Goal: Communication & Community: Answer question/provide support

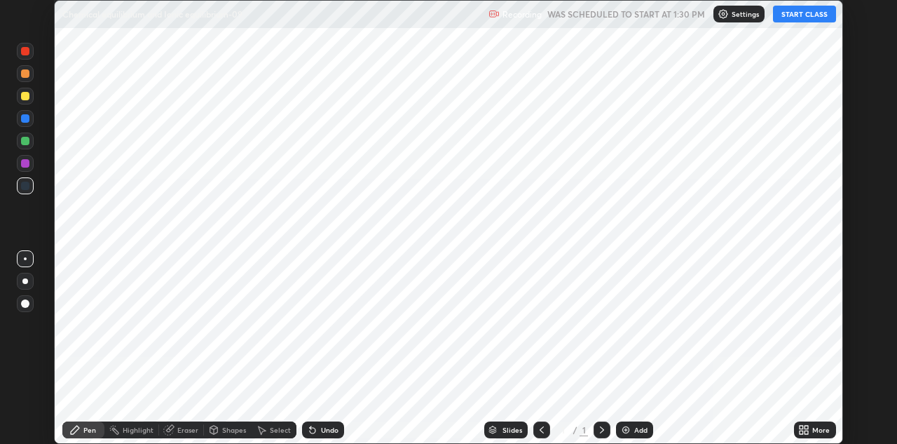
scroll to position [444, 896]
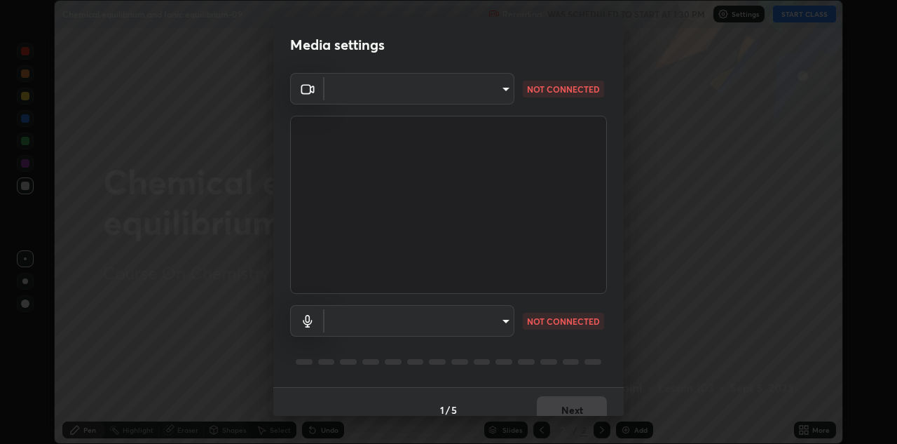
type input "6dd7f26dd43dc758996b1cf006e2949f7a02bee9d132d5f3f41e5eef0e7c266f"
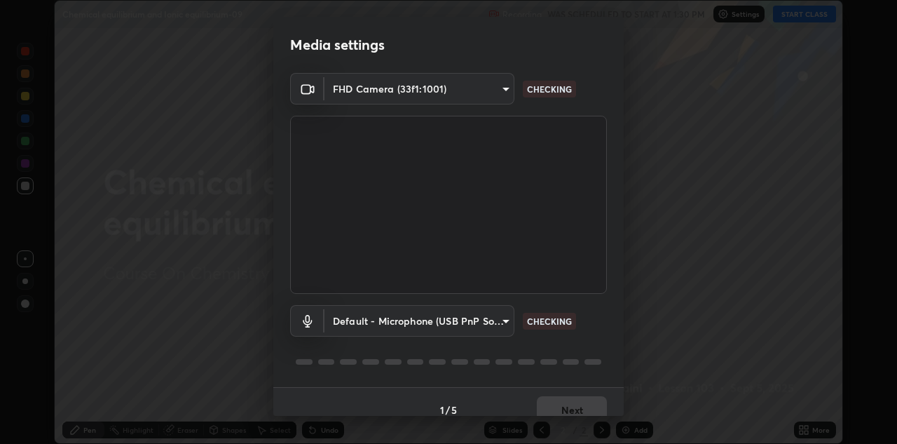
scroll to position [16, 0]
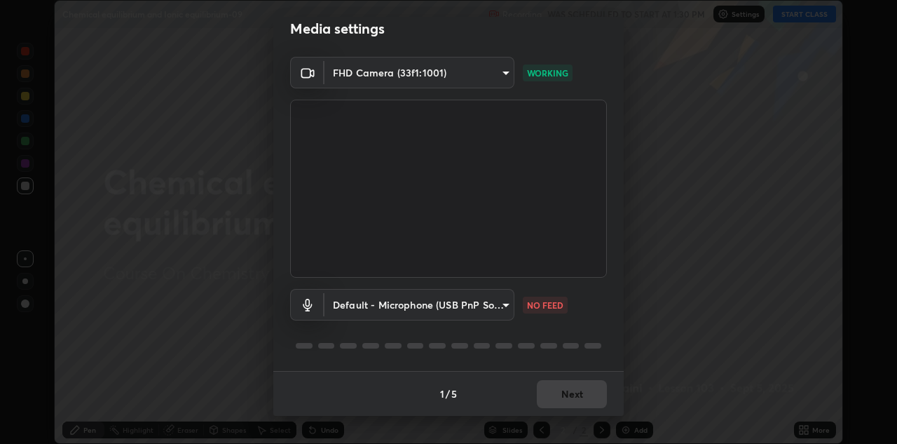
click at [505, 301] on body "Erase all Chemical equilibrium and Ionic equilibrium-09 Recording WAS SCHEDULED…" at bounding box center [448, 222] width 897 height 444
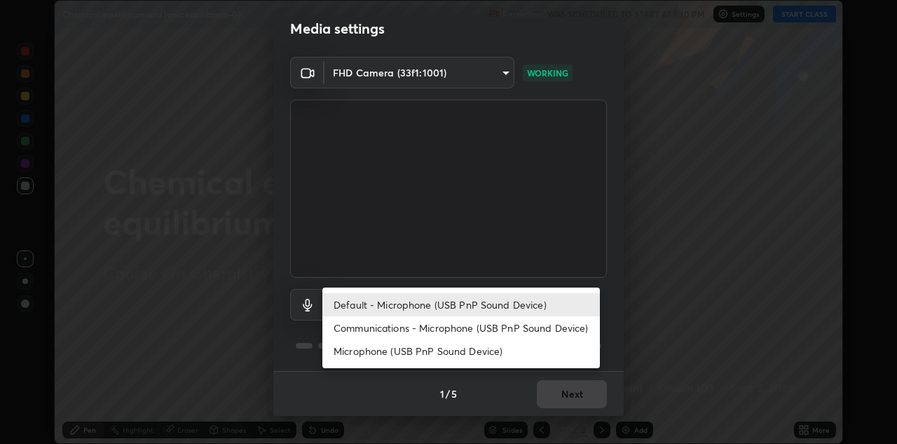
click at [489, 358] on li "Microphone (USB PnP Sound Device)" at bounding box center [461, 350] width 278 height 23
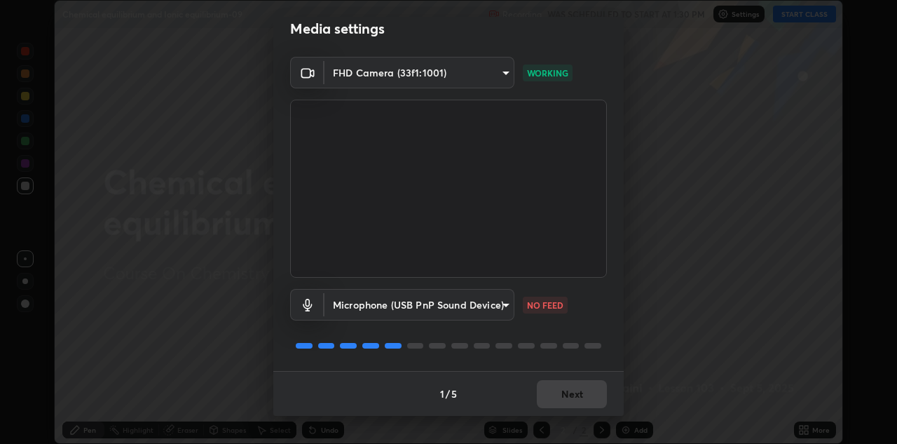
click at [491, 308] on body "Erase all Chemical equilibrium and Ionic equilibrium-09 Recording WAS SCHEDULED…" at bounding box center [448, 222] width 897 height 444
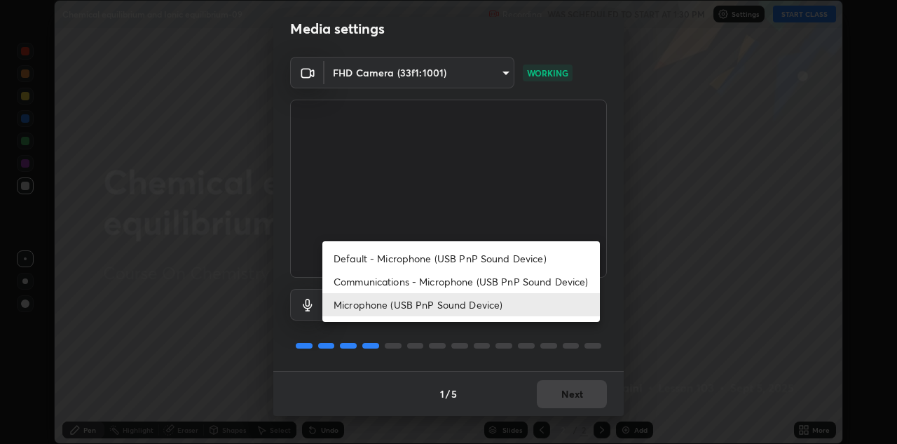
click at [511, 259] on li "Default - Microphone (USB PnP Sound Device)" at bounding box center [461, 258] width 278 height 23
type input "default"
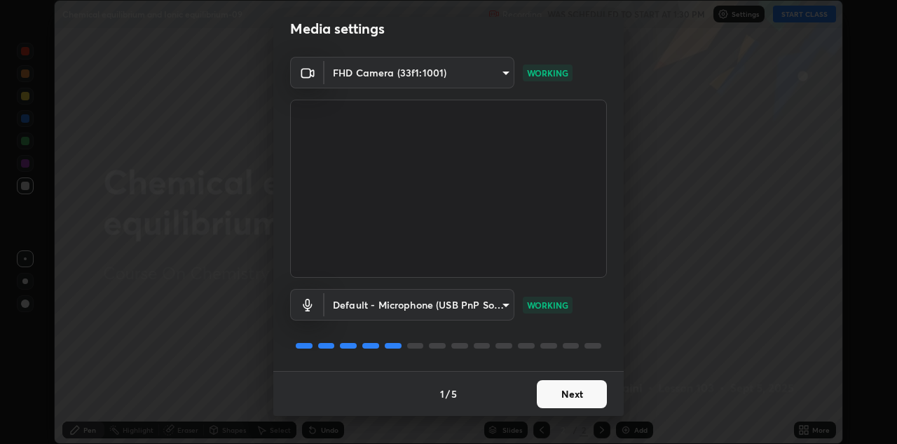
click at [576, 395] on button "Next" at bounding box center [572, 394] width 70 height 28
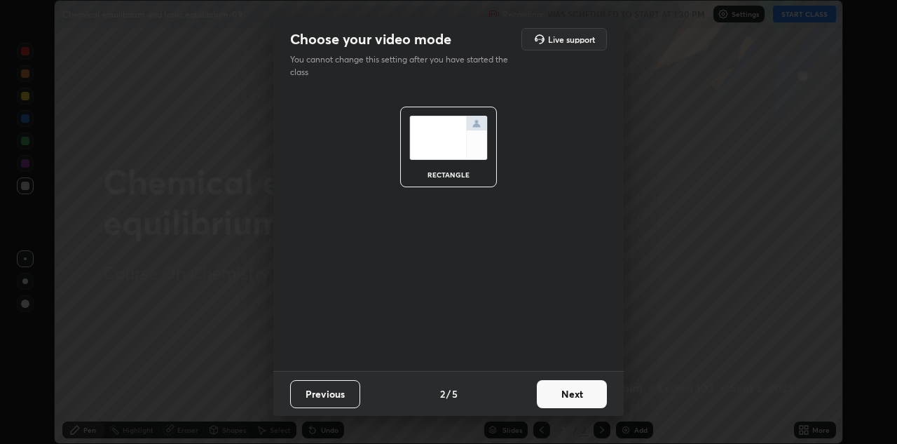
click at [573, 391] on button "Next" at bounding box center [572, 394] width 70 height 28
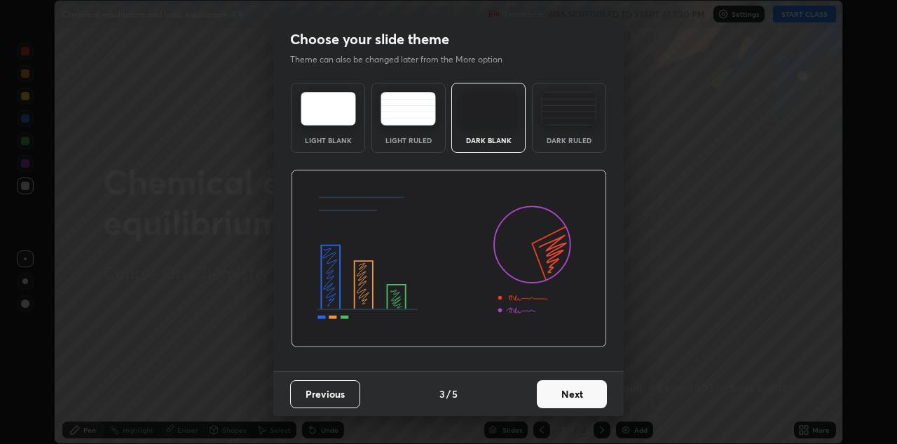
click at [581, 393] on button "Next" at bounding box center [572, 394] width 70 height 28
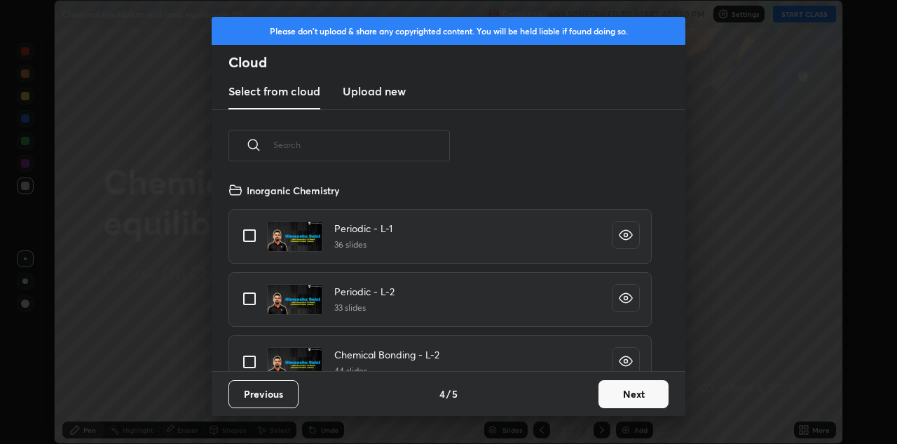
click at [638, 397] on button "Next" at bounding box center [633, 394] width 70 height 28
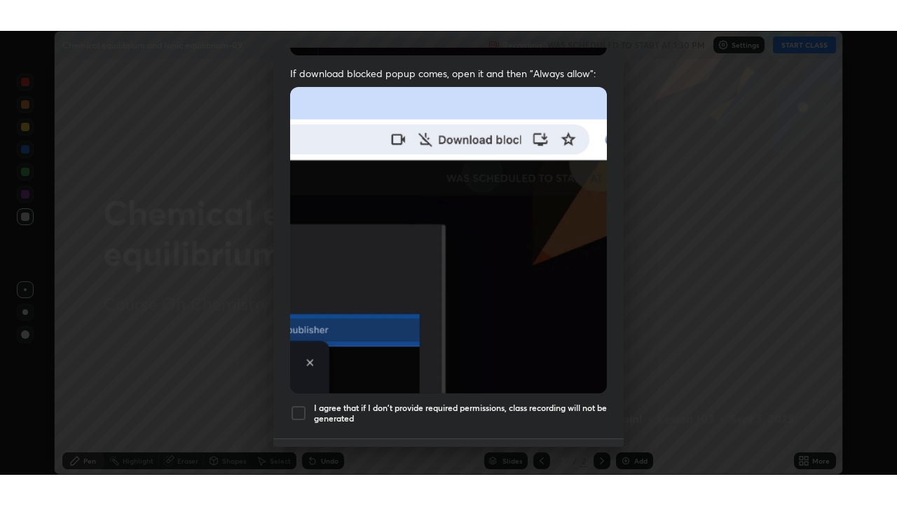
scroll to position [302, 0]
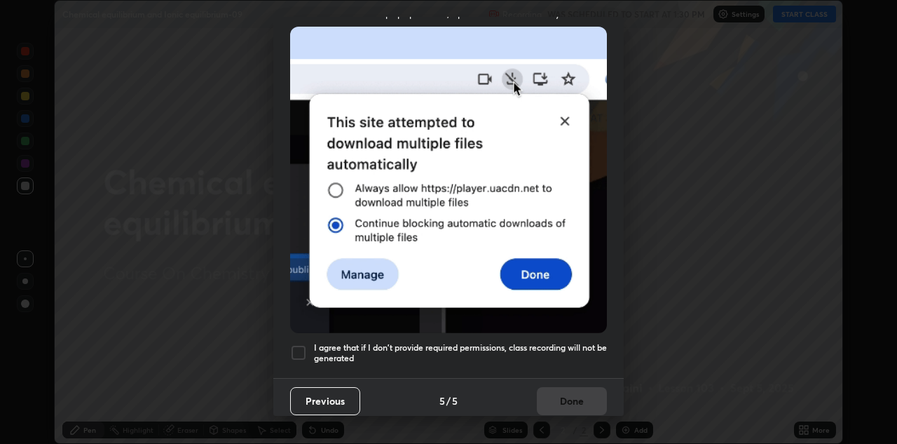
click at [301, 347] on div at bounding box center [298, 352] width 17 height 17
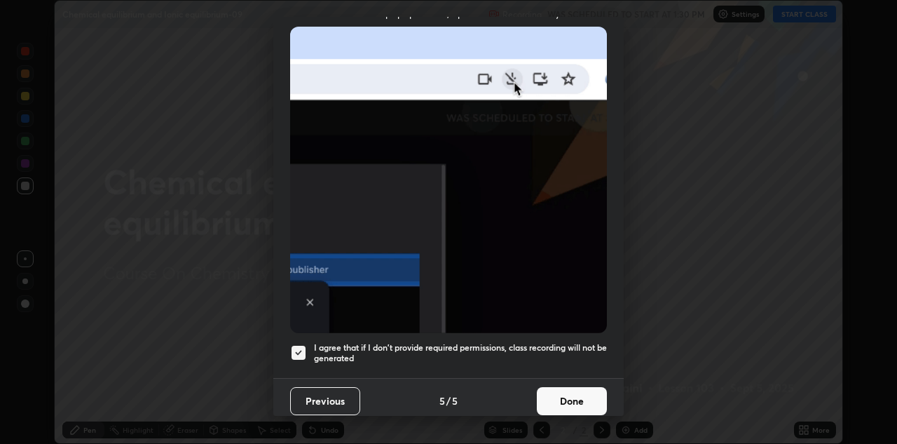
click at [580, 390] on button "Done" at bounding box center [572, 401] width 70 height 28
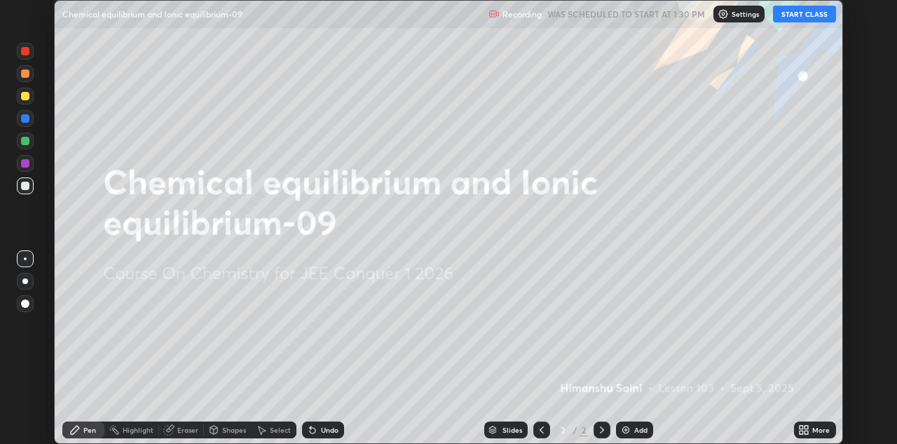
click at [801, 427] on icon at bounding box center [802, 427] width 4 height 4
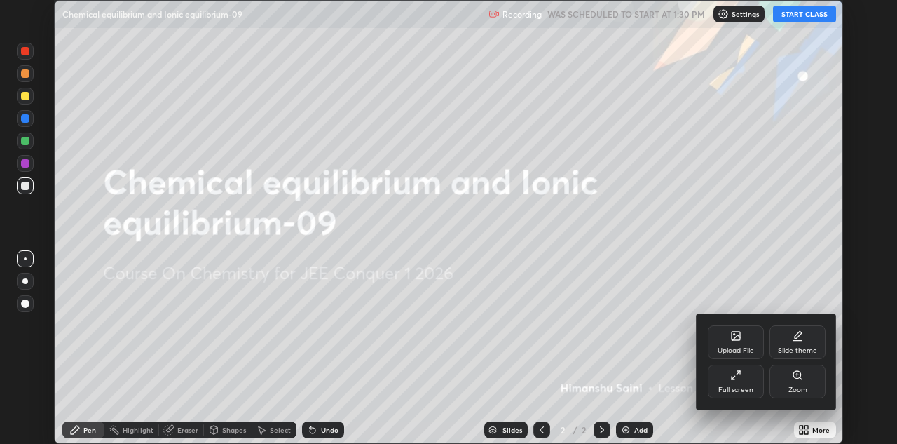
click at [741, 375] on icon at bounding box center [735, 374] width 11 height 11
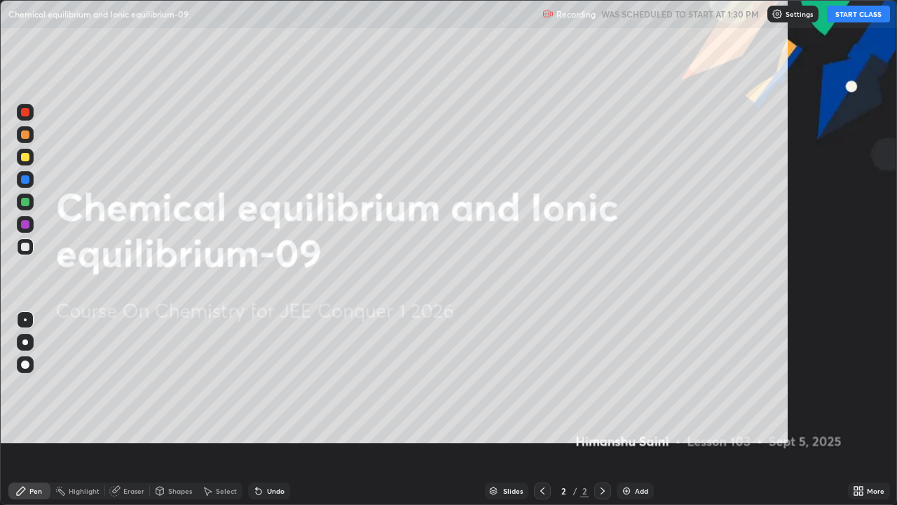
scroll to position [505, 897]
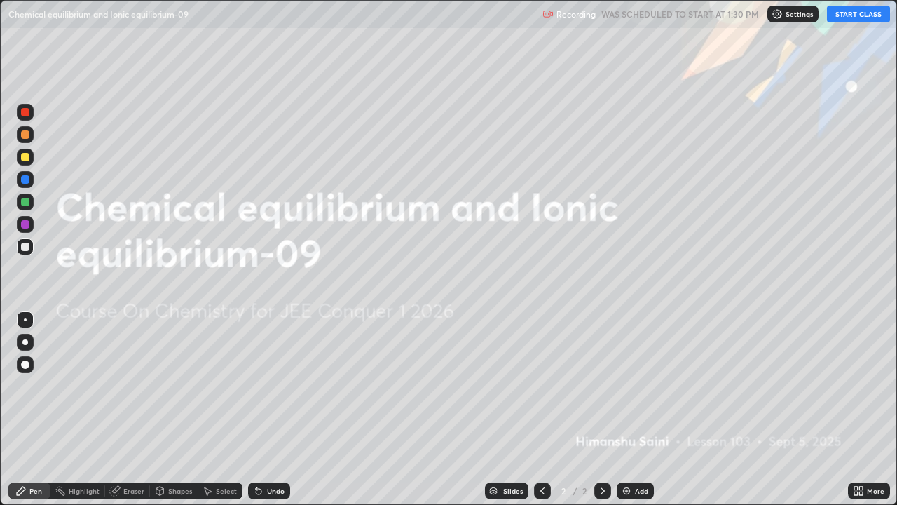
click at [30, 366] on div at bounding box center [25, 364] width 17 height 17
click at [858, 15] on button "START CLASS" at bounding box center [858, 14] width 63 height 17
click at [637, 443] on div "Add" at bounding box center [641, 490] width 13 height 7
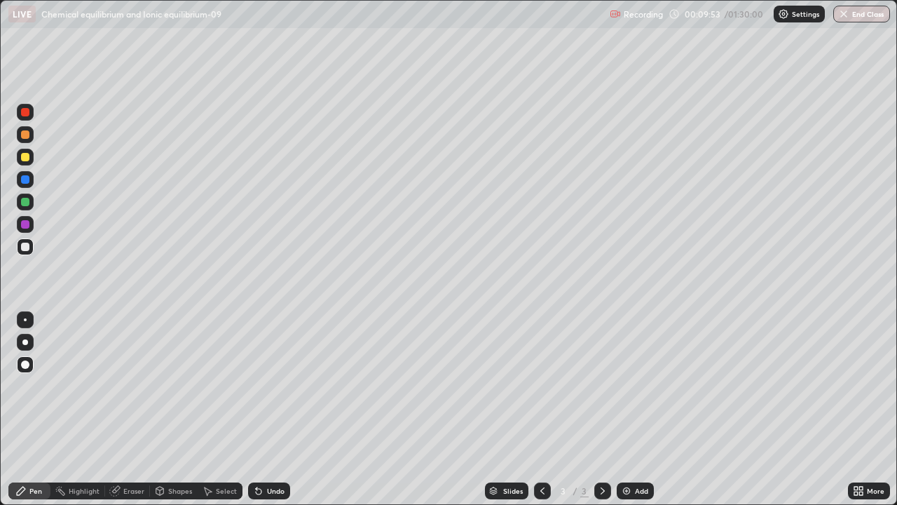
click at [29, 160] on div at bounding box center [25, 157] width 17 height 17
click at [22, 361] on div at bounding box center [25, 364] width 8 height 8
click at [541, 443] on icon at bounding box center [542, 490] width 11 height 11
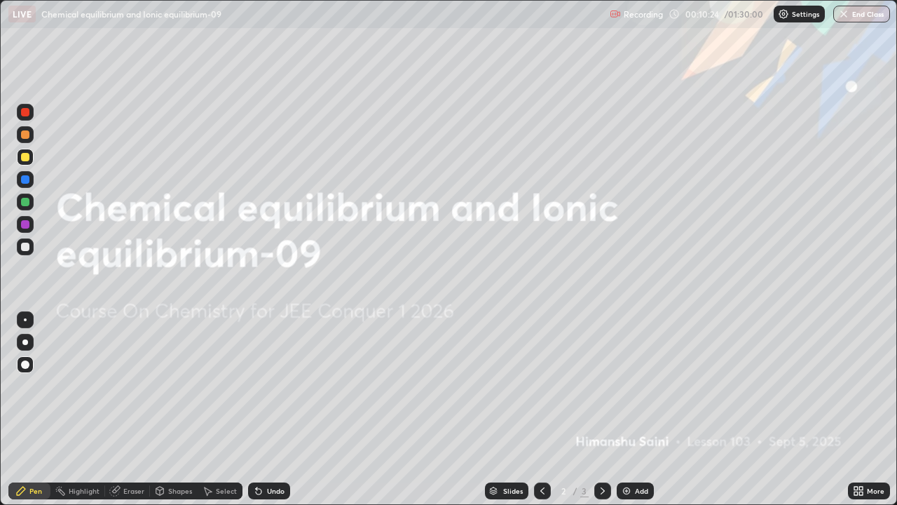
click at [600, 443] on icon at bounding box center [602, 490] width 11 height 11
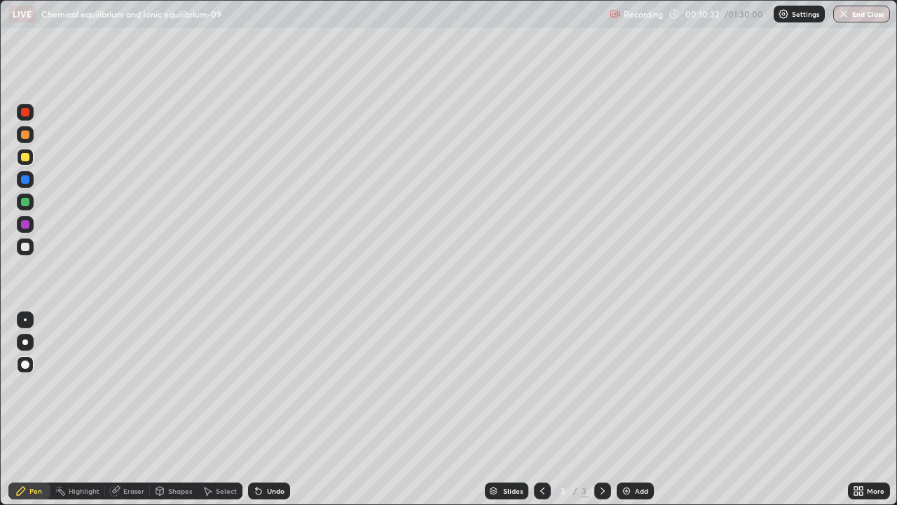
click at [534, 443] on div at bounding box center [542, 490] width 17 height 17
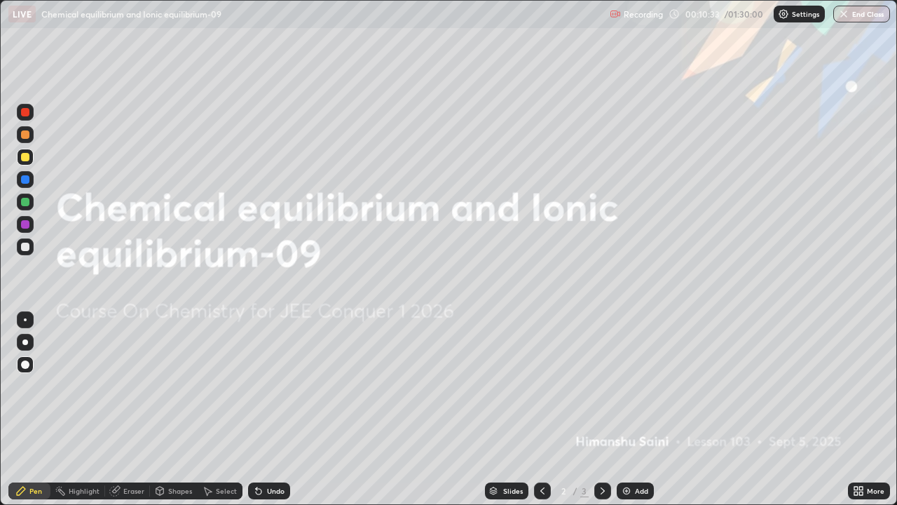
click at [602, 443] on icon at bounding box center [602, 490] width 11 height 11
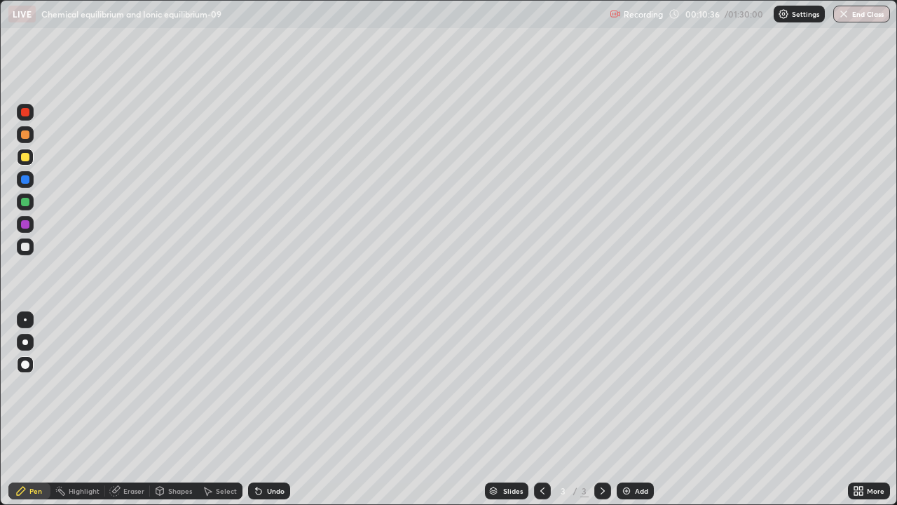
click at [27, 249] on div at bounding box center [25, 246] width 8 height 8
click at [540, 443] on icon at bounding box center [542, 490] width 11 height 11
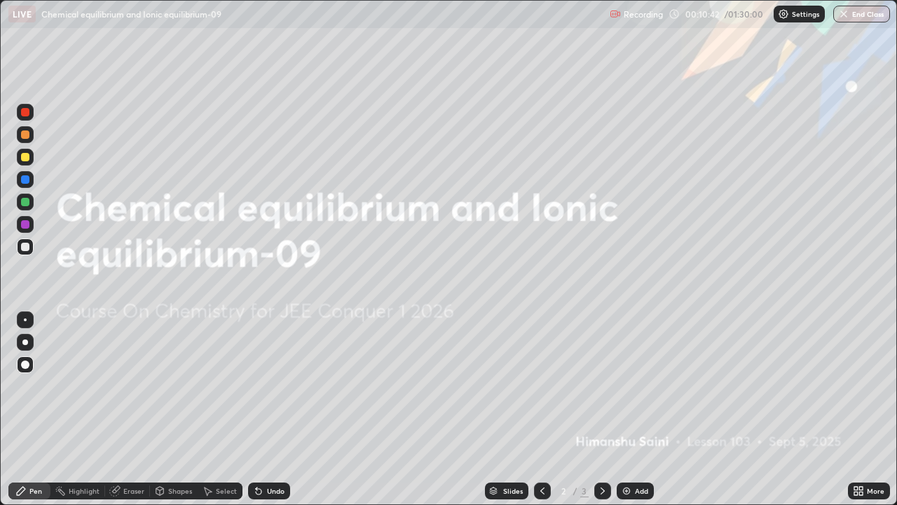
click at [604, 443] on div at bounding box center [602, 490] width 17 height 17
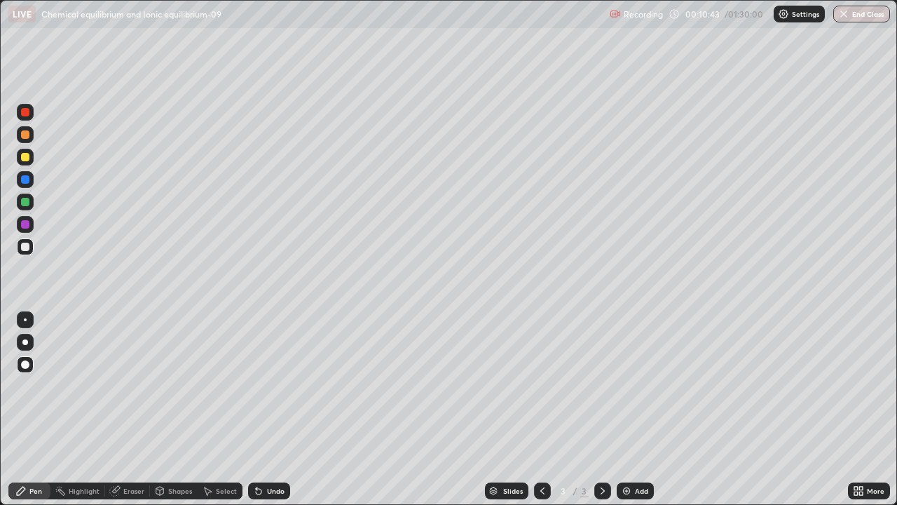
click at [21, 443] on icon at bounding box center [20, 490] width 11 height 11
click at [27, 203] on div at bounding box center [25, 202] width 8 height 8
click at [25, 156] on div at bounding box center [25, 157] width 8 height 8
click at [542, 443] on div at bounding box center [542, 490] width 17 height 17
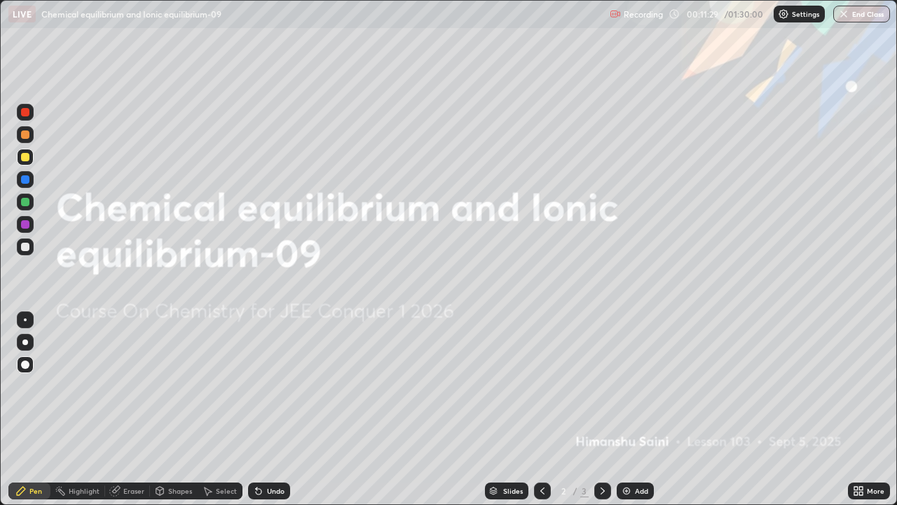
click at [601, 443] on icon at bounding box center [603, 490] width 4 height 7
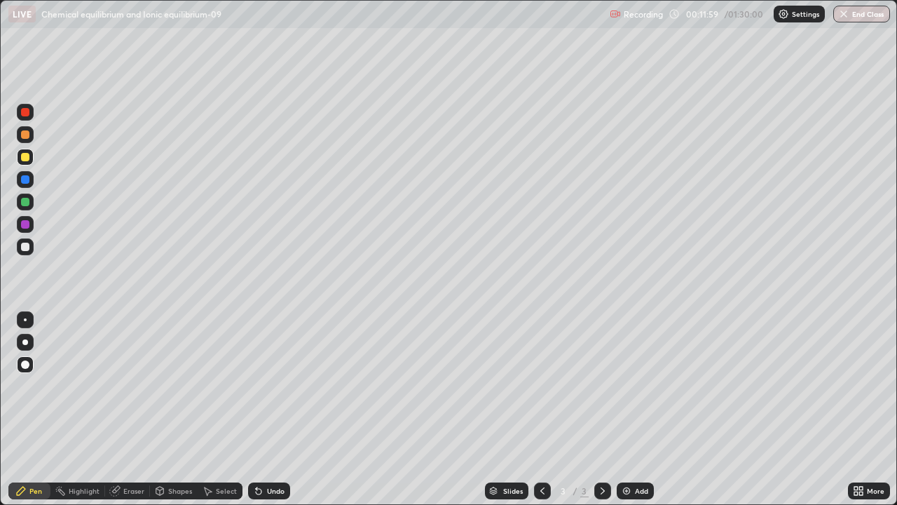
click at [25, 202] on div at bounding box center [25, 202] width 8 height 8
click at [25, 246] on div at bounding box center [25, 246] width 8 height 8
click at [26, 369] on div at bounding box center [25, 364] width 17 height 17
click at [23, 157] on div at bounding box center [25, 157] width 8 height 8
click at [277, 443] on div "Undo" at bounding box center [276, 490] width 18 height 7
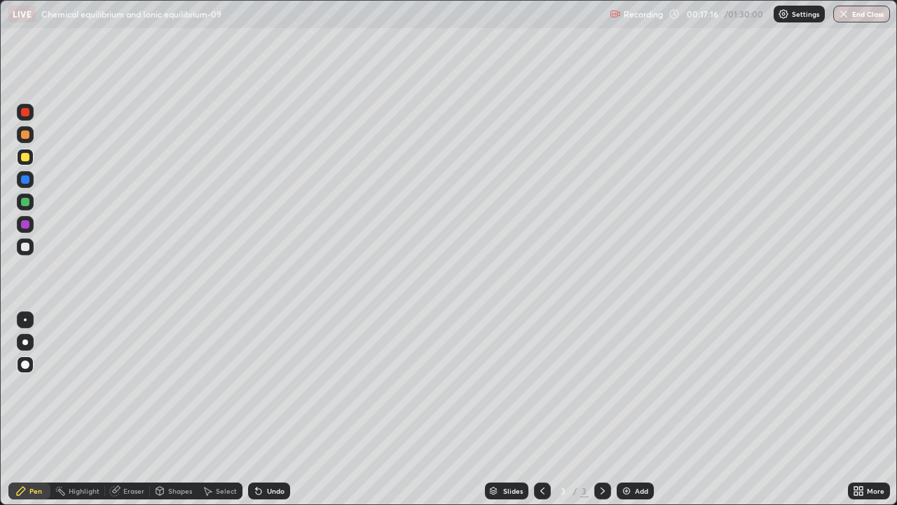
click at [277, 443] on div "Undo" at bounding box center [269, 490] width 42 height 17
click at [279, 443] on div "Undo" at bounding box center [269, 490] width 42 height 17
click at [281, 443] on div "Undo" at bounding box center [269, 490] width 42 height 17
click at [277, 443] on div "Undo" at bounding box center [276, 490] width 18 height 7
click at [542, 443] on icon at bounding box center [542, 490] width 4 height 7
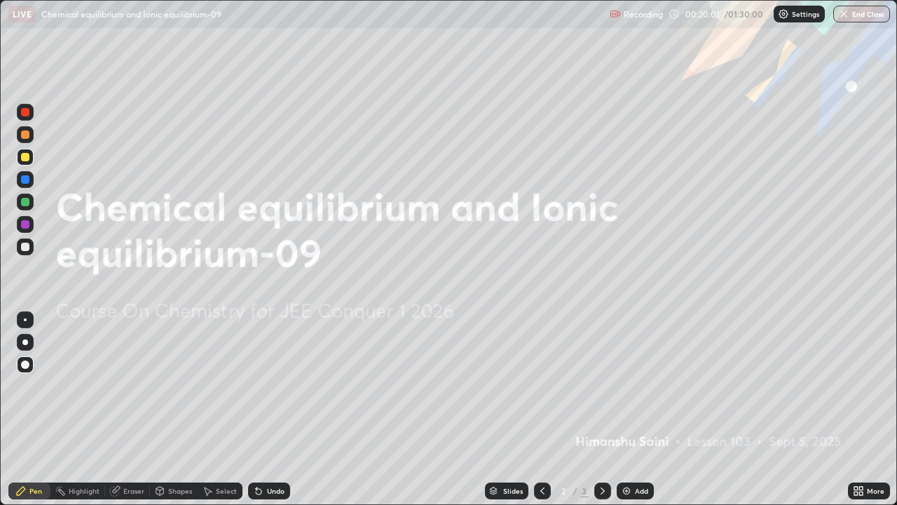
click at [603, 443] on icon at bounding box center [602, 490] width 11 height 11
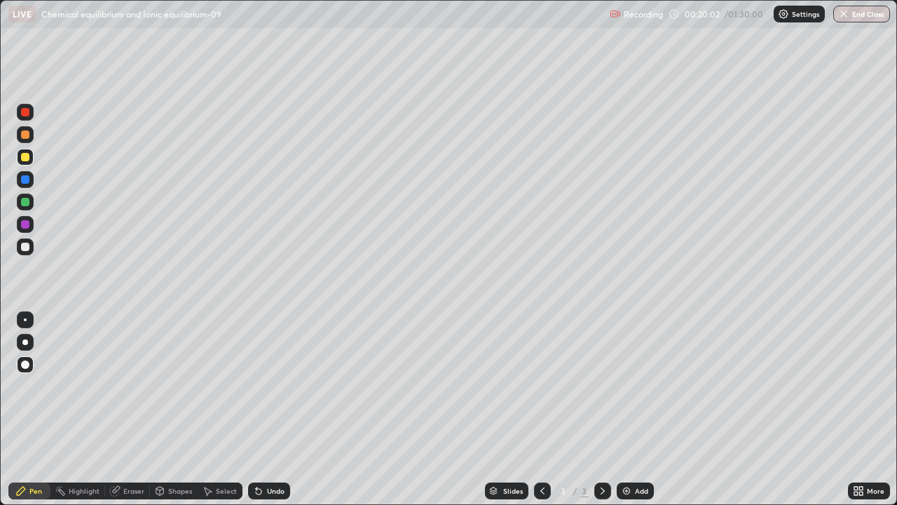
click at [643, 443] on div "Add" at bounding box center [641, 490] width 13 height 7
click at [26, 247] on div at bounding box center [25, 246] width 8 height 8
click at [30, 443] on div "Pen" at bounding box center [35, 490] width 13 height 7
click at [22, 203] on div at bounding box center [25, 202] width 8 height 8
click at [27, 443] on div "Pen" at bounding box center [29, 490] width 42 height 17
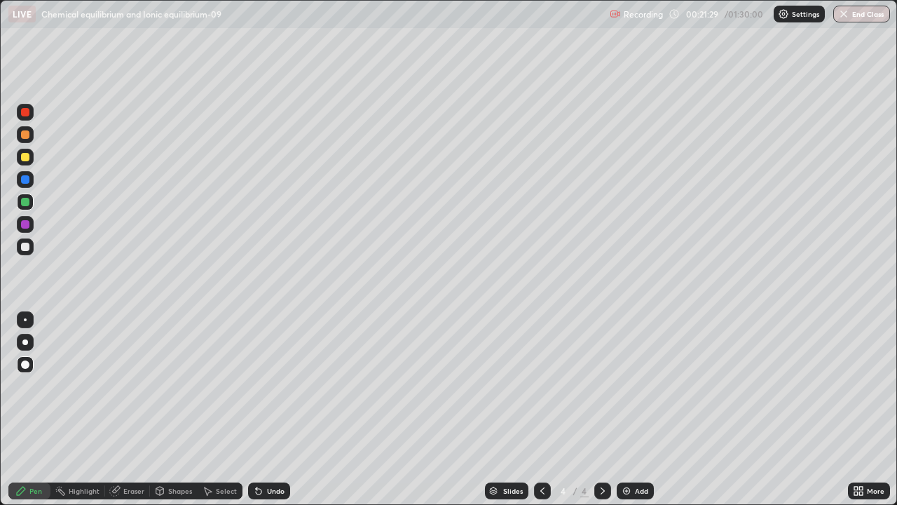
click at [26, 443] on icon at bounding box center [20, 490] width 11 height 11
click at [25, 369] on div at bounding box center [25, 364] width 17 height 17
click at [20, 250] on div at bounding box center [25, 246] width 17 height 17
click at [20, 163] on div at bounding box center [25, 157] width 17 height 17
click at [25, 245] on div at bounding box center [25, 246] width 8 height 8
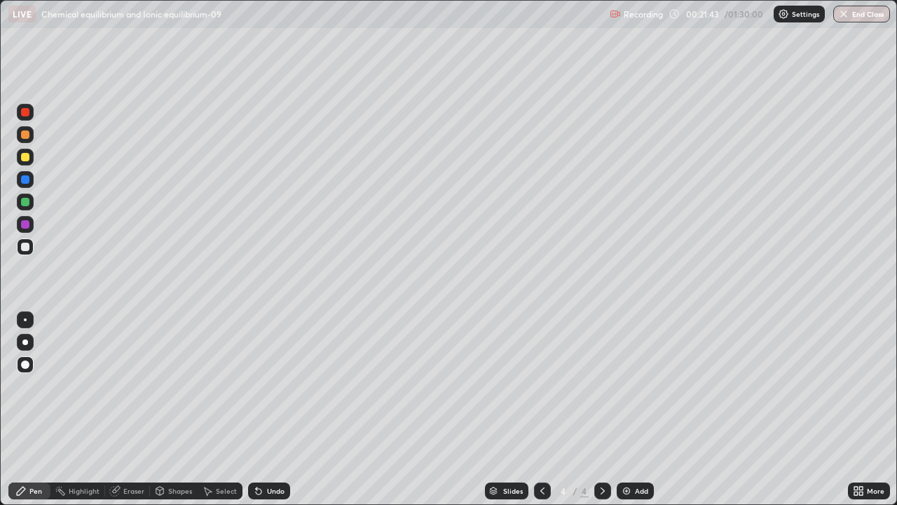
click at [24, 367] on div at bounding box center [25, 364] width 8 height 8
click at [136, 443] on div "Eraser" at bounding box center [133, 490] width 21 height 7
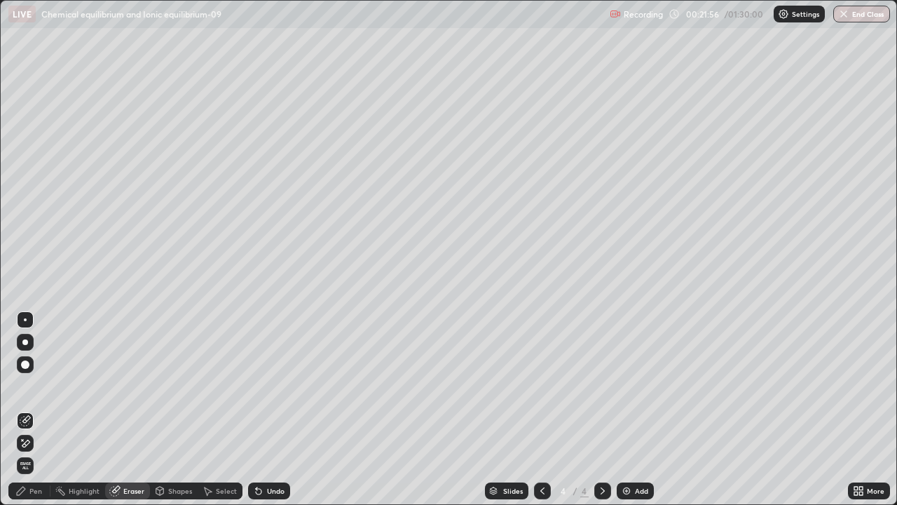
click at [43, 443] on div "Pen" at bounding box center [29, 490] width 42 height 17
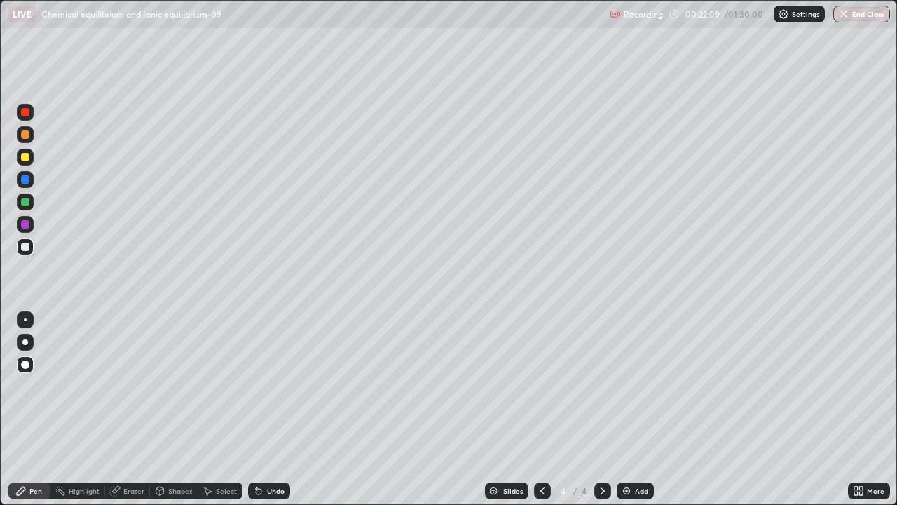
click at [26, 242] on div at bounding box center [25, 246] width 8 height 8
click at [24, 199] on div at bounding box center [25, 202] width 8 height 8
click at [271, 443] on div "Undo" at bounding box center [269, 490] width 42 height 17
click at [276, 443] on div "Undo" at bounding box center [269, 490] width 42 height 17
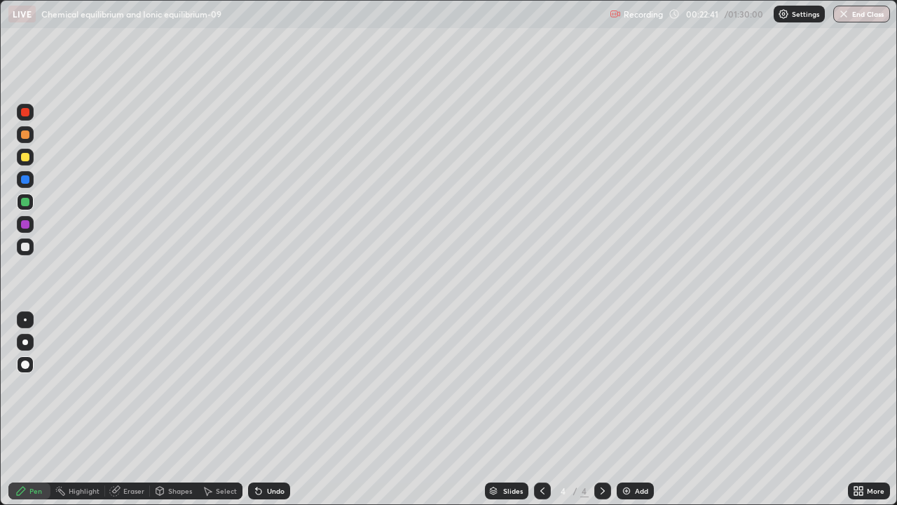
click at [277, 443] on div "Undo" at bounding box center [269, 490] width 42 height 17
click at [276, 443] on div "Undo" at bounding box center [276, 490] width 18 height 7
click at [275, 443] on div "Undo" at bounding box center [276, 490] width 18 height 7
click at [28, 250] on div at bounding box center [25, 246] width 8 height 8
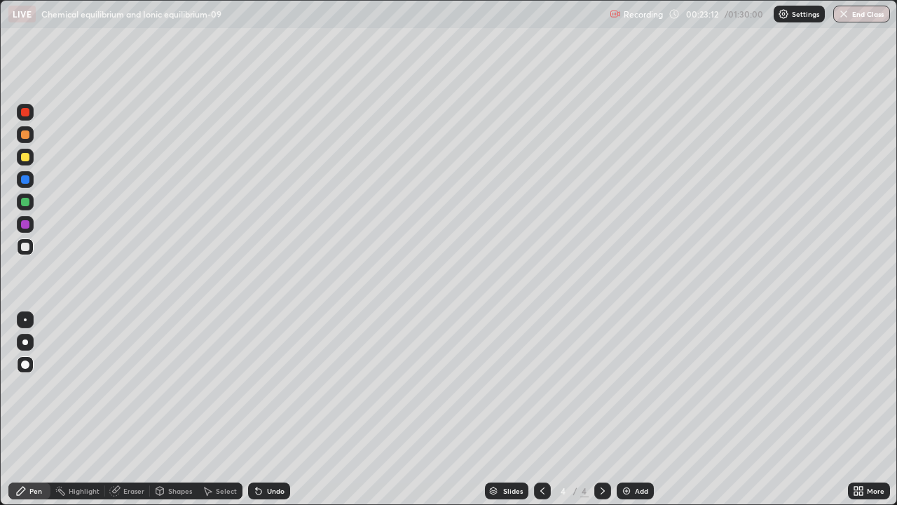
click at [27, 224] on div at bounding box center [25, 224] width 8 height 8
click at [640, 443] on div "Add" at bounding box center [641, 490] width 13 height 7
click at [271, 443] on div "Undo" at bounding box center [269, 490] width 42 height 17
click at [27, 250] on div at bounding box center [25, 246] width 8 height 8
click at [20, 247] on div at bounding box center [25, 246] width 17 height 17
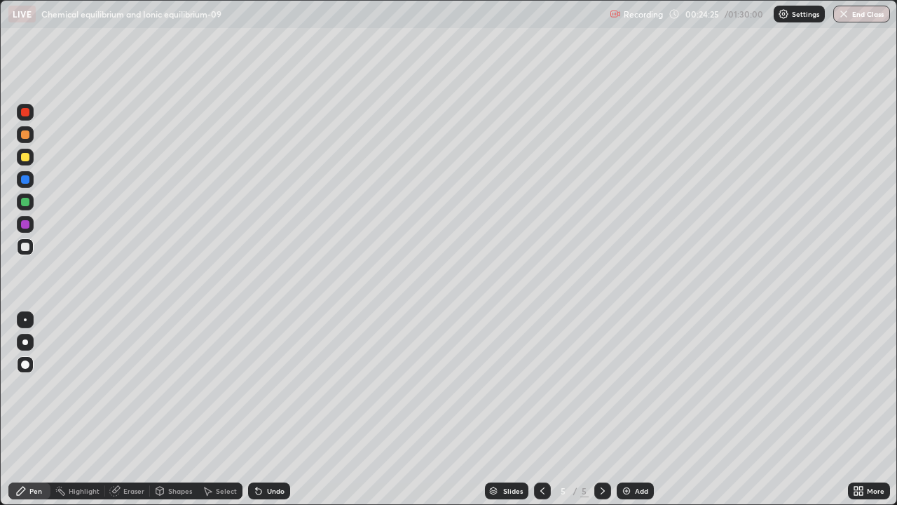
click at [284, 443] on div "Undo" at bounding box center [269, 490] width 42 height 17
click at [27, 228] on div at bounding box center [25, 224] width 8 height 8
click at [637, 443] on div "Add" at bounding box center [641, 490] width 13 height 7
click at [276, 443] on div "Undo" at bounding box center [269, 490] width 42 height 17
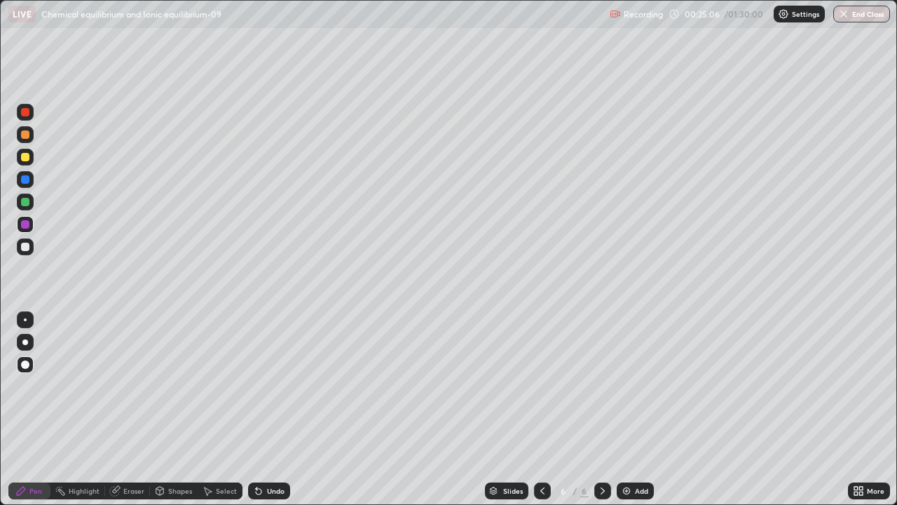
click at [267, 443] on div "Undo" at bounding box center [276, 490] width 18 height 7
click at [539, 443] on div at bounding box center [542, 491] width 17 height 28
click at [601, 443] on icon at bounding box center [602, 490] width 11 height 11
click at [263, 443] on div "Undo" at bounding box center [269, 490] width 42 height 17
click at [267, 443] on div "Undo" at bounding box center [269, 490] width 42 height 17
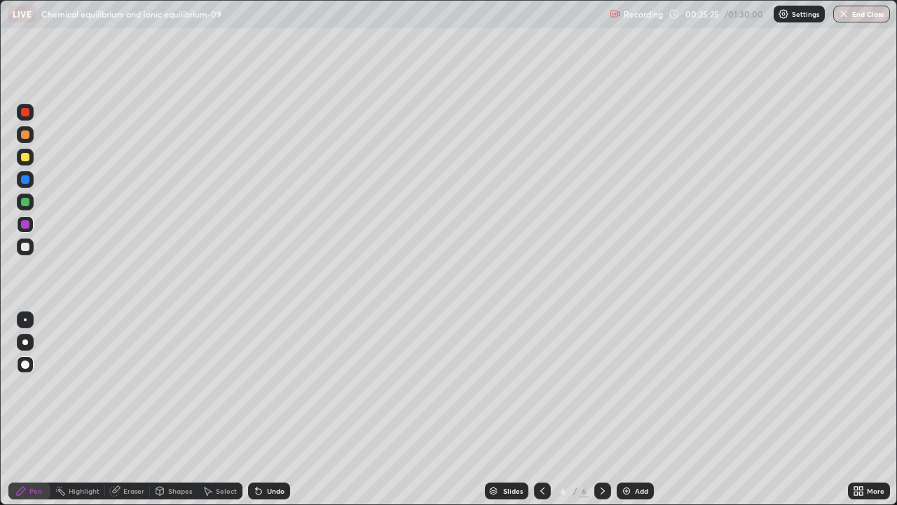
click at [267, 443] on div "Undo" at bounding box center [276, 490] width 18 height 7
click at [268, 443] on div "Undo" at bounding box center [276, 490] width 18 height 7
click at [273, 443] on div "Undo" at bounding box center [269, 490] width 42 height 17
click at [32, 247] on div at bounding box center [25, 246] width 17 height 17
click at [641, 443] on div "Add" at bounding box center [641, 490] width 13 height 7
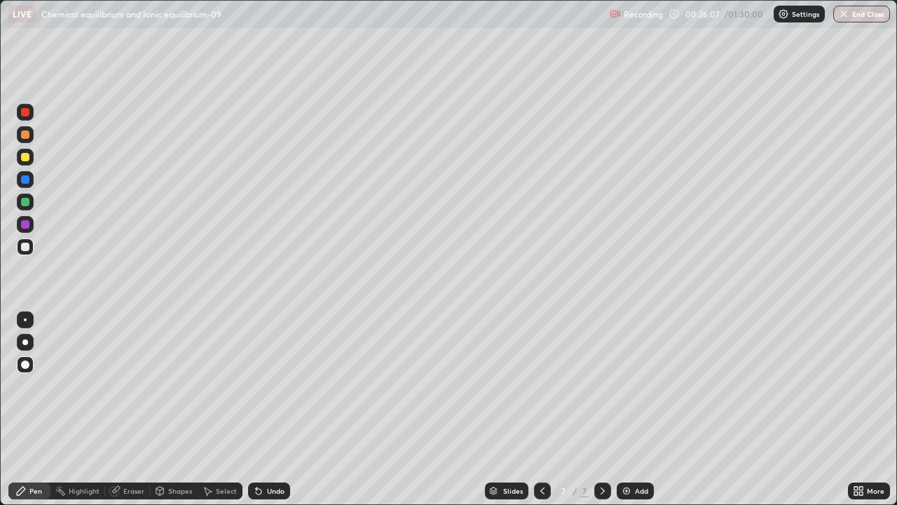
click at [24, 164] on div at bounding box center [25, 157] width 17 height 17
click at [275, 443] on div "Undo" at bounding box center [276, 490] width 18 height 7
click at [268, 443] on div "Undo" at bounding box center [276, 490] width 18 height 7
click at [541, 443] on icon at bounding box center [542, 490] width 11 height 11
click at [601, 443] on icon at bounding box center [602, 490] width 11 height 11
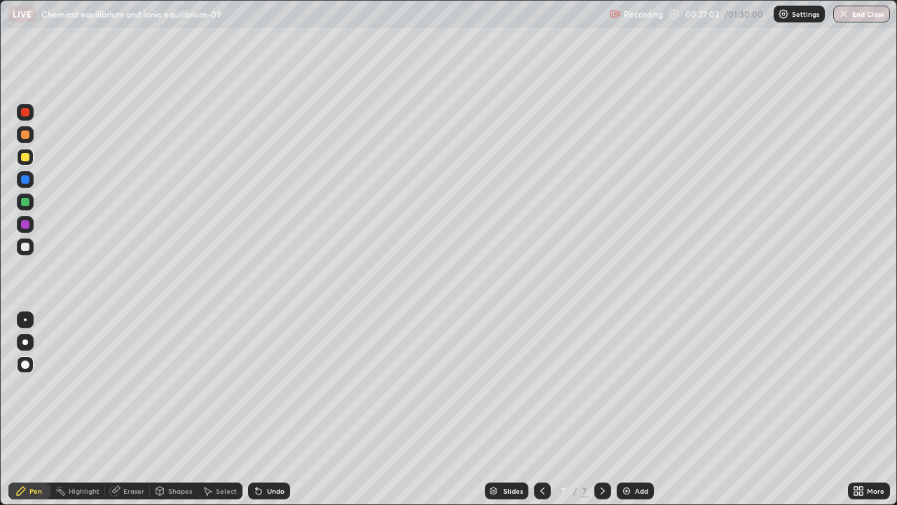
click at [27, 203] on div at bounding box center [25, 202] width 8 height 8
click at [544, 443] on icon at bounding box center [542, 490] width 11 height 11
click at [541, 443] on icon at bounding box center [542, 490] width 11 height 11
click at [542, 443] on icon at bounding box center [542, 490] width 11 height 11
click at [603, 443] on div at bounding box center [602, 491] width 17 height 28
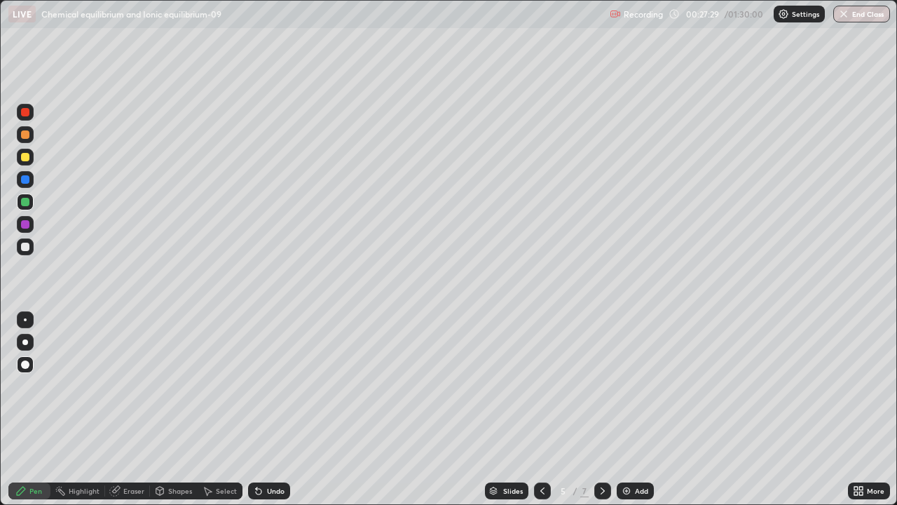
click at [541, 443] on icon at bounding box center [542, 490] width 11 height 11
click at [601, 443] on icon at bounding box center [602, 490] width 11 height 11
click at [540, 443] on icon at bounding box center [542, 490] width 11 height 11
click at [541, 443] on icon at bounding box center [542, 490] width 11 height 11
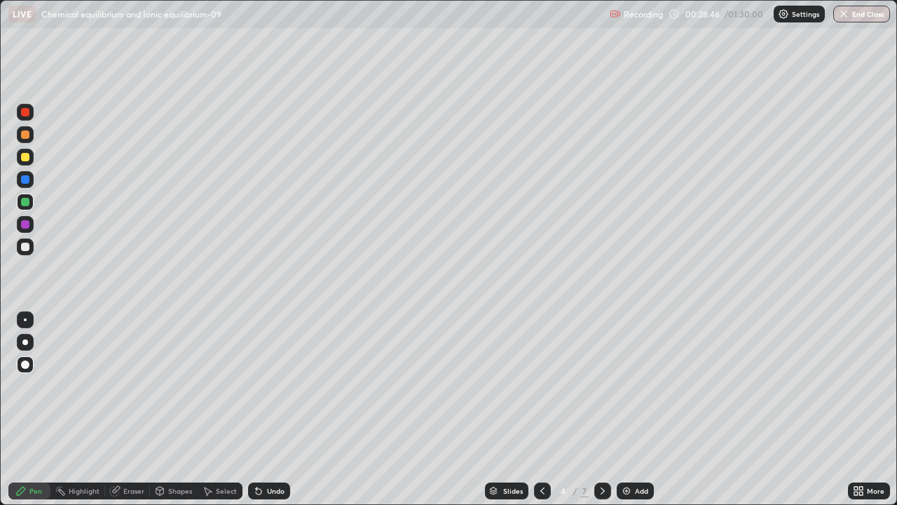
click at [133, 443] on div "Eraser" at bounding box center [127, 490] width 45 height 17
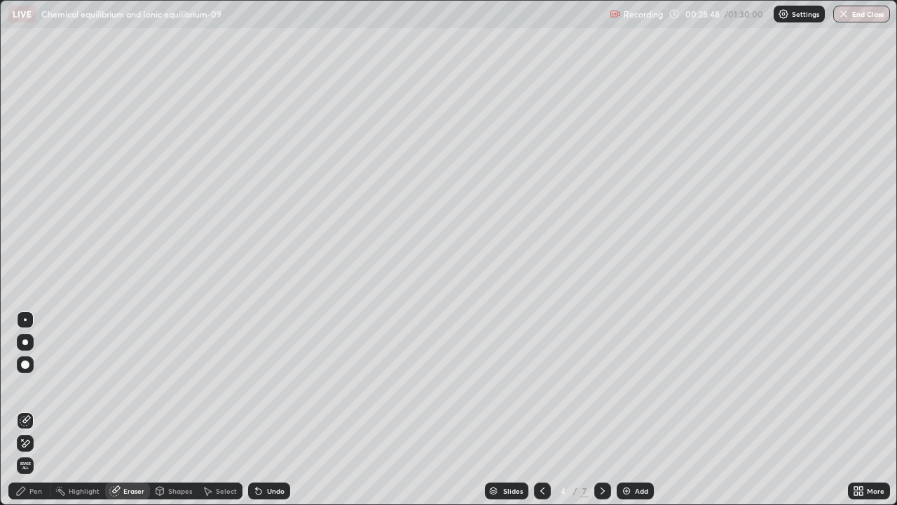
click at [41, 443] on div "Pen" at bounding box center [35, 490] width 13 height 7
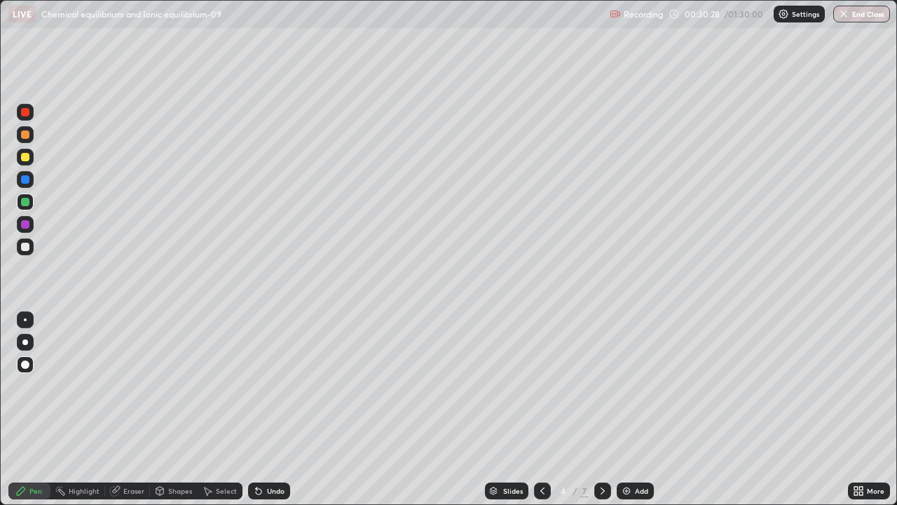
click at [603, 443] on div at bounding box center [602, 491] width 17 height 28
click at [606, 443] on div at bounding box center [602, 490] width 17 height 17
click at [540, 443] on div at bounding box center [542, 490] width 17 height 17
click at [596, 443] on div at bounding box center [602, 490] width 17 height 17
click at [603, 443] on icon at bounding box center [602, 490] width 11 height 11
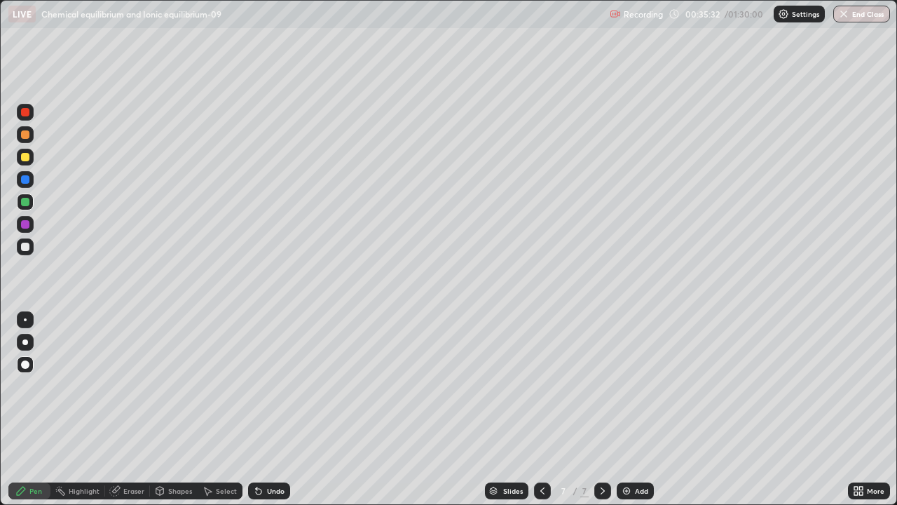
click at [542, 443] on icon at bounding box center [542, 490] width 4 height 7
click at [603, 443] on icon at bounding box center [602, 490] width 11 height 11
click at [540, 443] on icon at bounding box center [542, 490] width 11 height 11
click at [601, 443] on icon at bounding box center [602, 490] width 11 height 11
click at [600, 443] on icon at bounding box center [602, 490] width 11 height 11
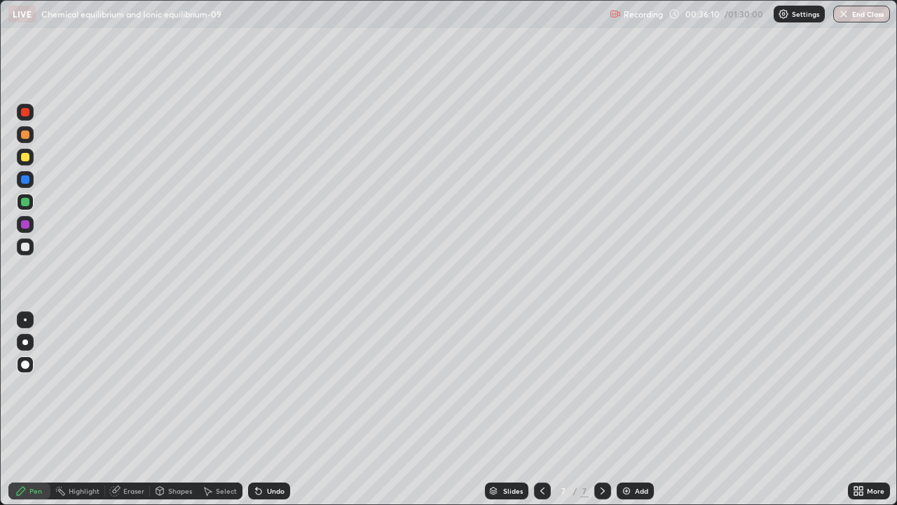
click at [541, 443] on icon at bounding box center [542, 490] width 11 height 11
click at [603, 443] on icon at bounding box center [603, 490] width 4 height 7
click at [600, 443] on icon at bounding box center [602, 490] width 11 height 11
click at [629, 443] on img at bounding box center [626, 490] width 11 height 11
click at [25, 247] on div at bounding box center [25, 246] width 8 height 8
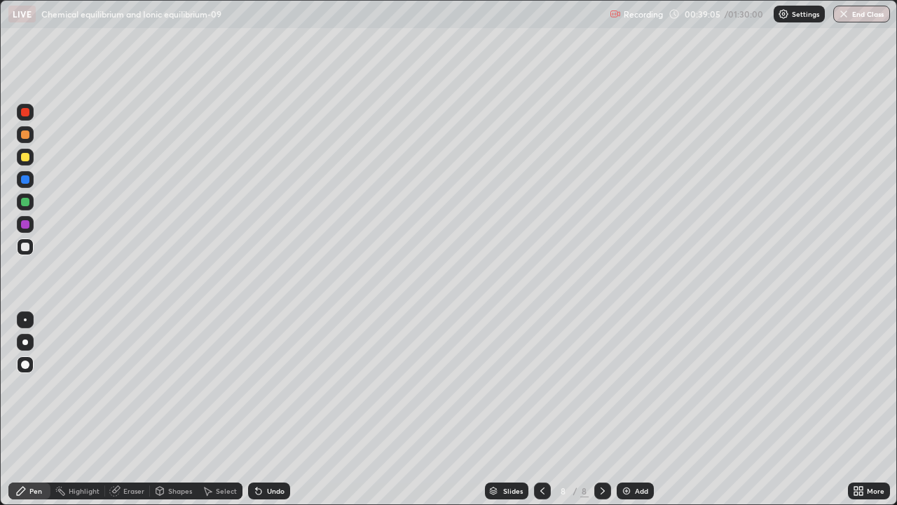
click at [19, 179] on div at bounding box center [25, 179] width 17 height 17
click at [267, 443] on div "Undo" at bounding box center [276, 490] width 18 height 7
click at [268, 443] on div "Undo" at bounding box center [276, 490] width 18 height 7
click at [630, 443] on img at bounding box center [626, 490] width 11 height 11
click at [28, 156] on div at bounding box center [25, 157] width 8 height 8
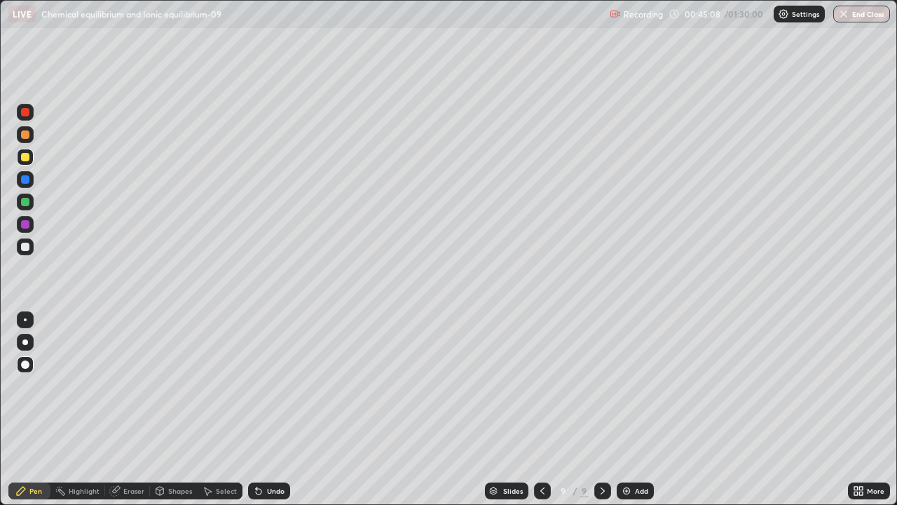
click at [40, 443] on div "Pen" at bounding box center [35, 490] width 13 height 7
click at [29, 443] on div "Pen" at bounding box center [29, 490] width 42 height 17
click at [25, 363] on div at bounding box center [25, 364] width 8 height 8
click at [25, 228] on div at bounding box center [25, 224] width 8 height 8
click at [23, 203] on div at bounding box center [25, 202] width 8 height 8
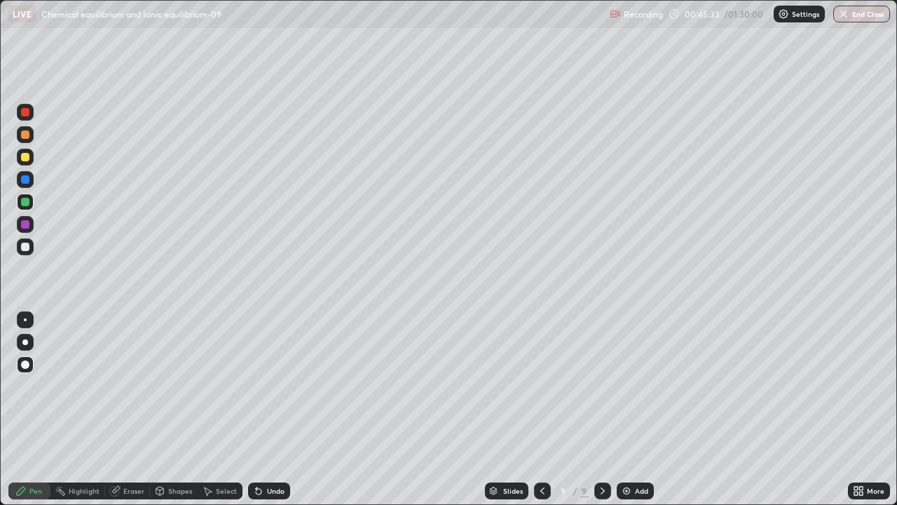
click at [603, 443] on div at bounding box center [602, 490] width 17 height 17
click at [25, 180] on div at bounding box center [25, 179] width 8 height 8
click at [272, 443] on div "Undo" at bounding box center [269, 490] width 42 height 17
click at [635, 443] on div "Add" at bounding box center [635, 490] width 37 height 17
click at [635, 443] on div "Add" at bounding box center [641, 490] width 13 height 7
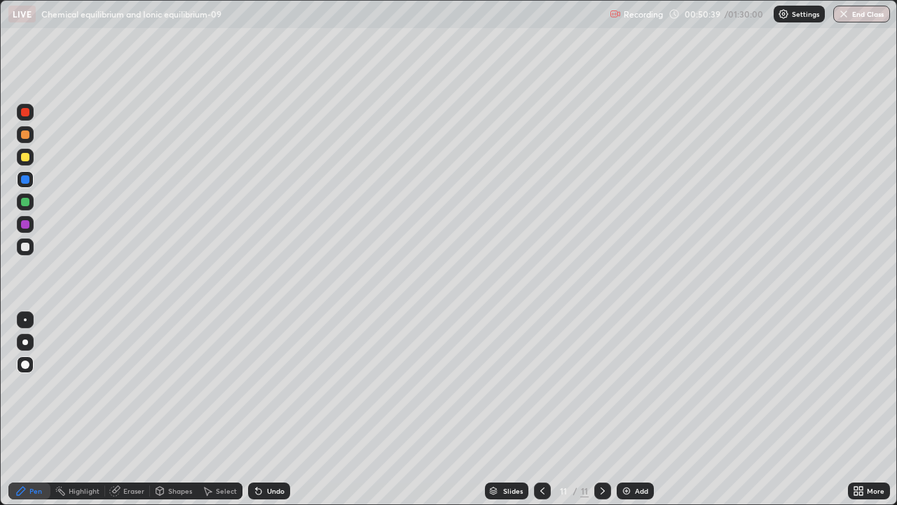
click at [25, 154] on div at bounding box center [25, 157] width 8 height 8
click at [25, 247] on div at bounding box center [25, 246] width 8 height 8
click at [27, 226] on div at bounding box center [25, 224] width 8 height 8
click at [29, 200] on div at bounding box center [25, 202] width 8 height 8
click at [632, 443] on div "Add" at bounding box center [635, 490] width 37 height 17
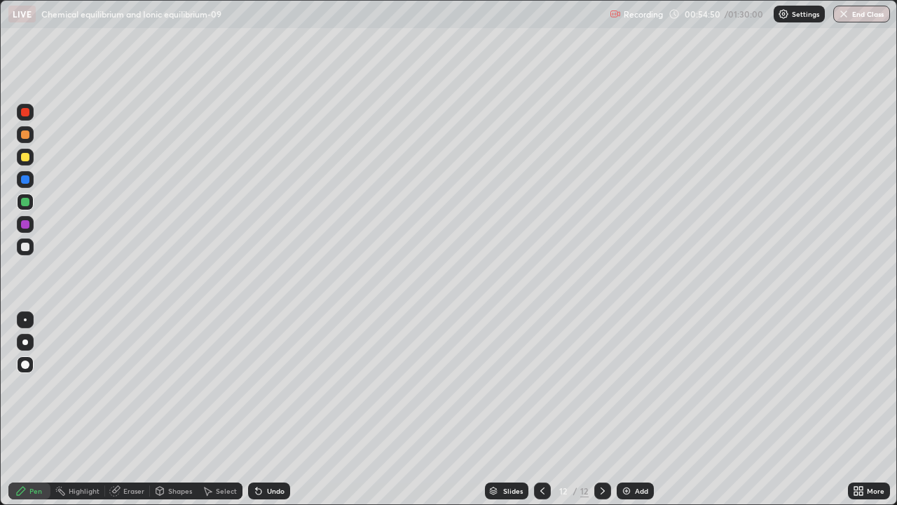
click at [270, 443] on div "Undo" at bounding box center [269, 490] width 42 height 17
click at [541, 443] on icon at bounding box center [542, 490] width 4 height 7
click at [27, 153] on div at bounding box center [25, 157] width 8 height 8
click at [601, 443] on icon at bounding box center [602, 490] width 11 height 11
click at [542, 443] on icon at bounding box center [542, 490] width 4 height 7
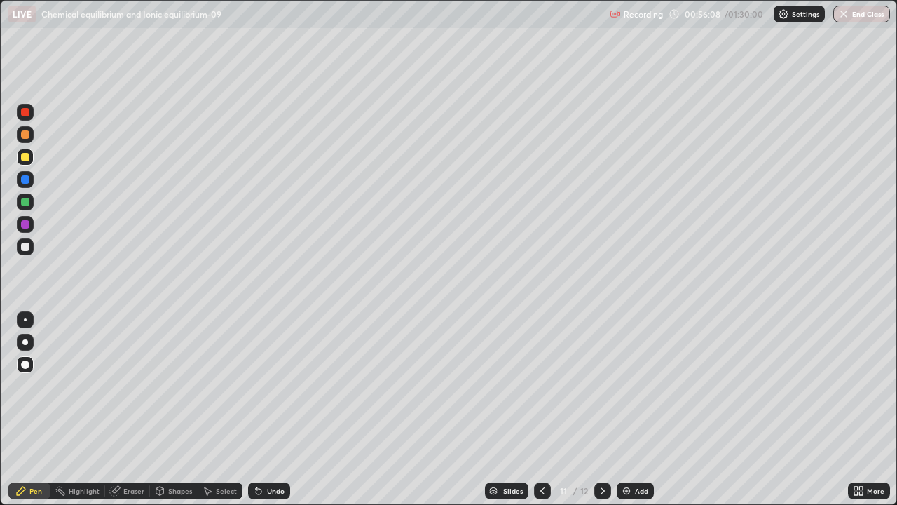
click at [605, 443] on div at bounding box center [602, 491] width 17 height 28
click at [541, 443] on icon at bounding box center [542, 490] width 11 height 11
click at [603, 443] on icon at bounding box center [602, 490] width 11 height 11
click at [542, 443] on div at bounding box center [542, 490] width 17 height 17
click at [601, 443] on icon at bounding box center [603, 490] width 4 height 7
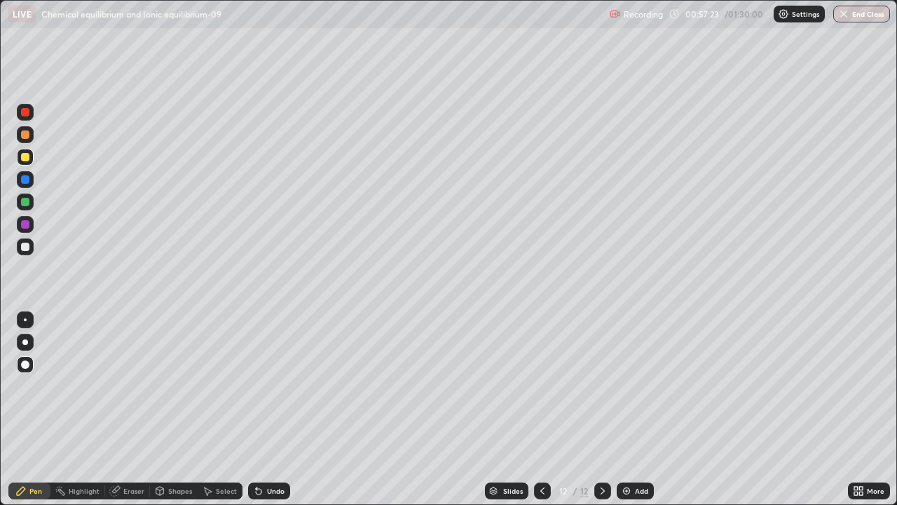
click at [25, 249] on div at bounding box center [25, 246] width 8 height 8
click at [633, 443] on div "Add" at bounding box center [635, 490] width 37 height 17
click at [256, 443] on icon at bounding box center [259, 491] width 6 height 6
click at [252, 443] on div "Undo" at bounding box center [269, 490] width 42 height 17
click at [135, 443] on div "Eraser" at bounding box center [133, 490] width 21 height 7
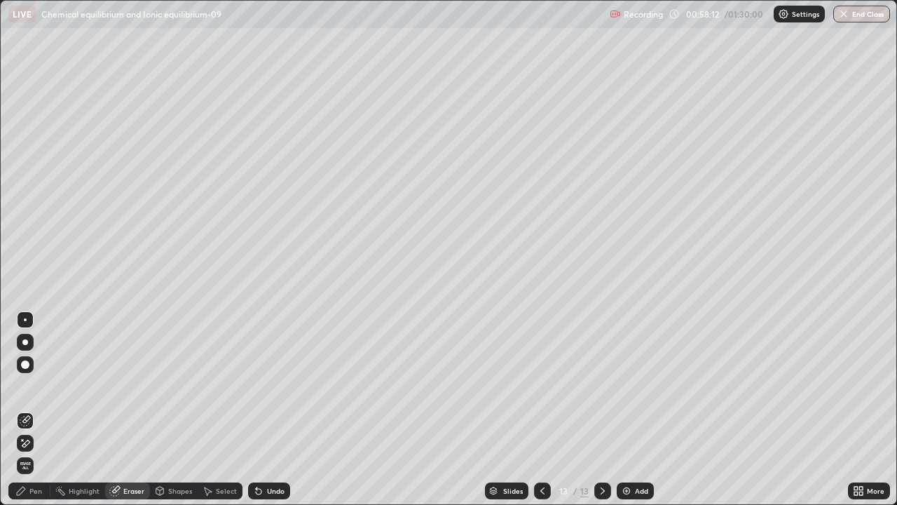
click at [32, 443] on div "Pen" at bounding box center [29, 490] width 42 height 17
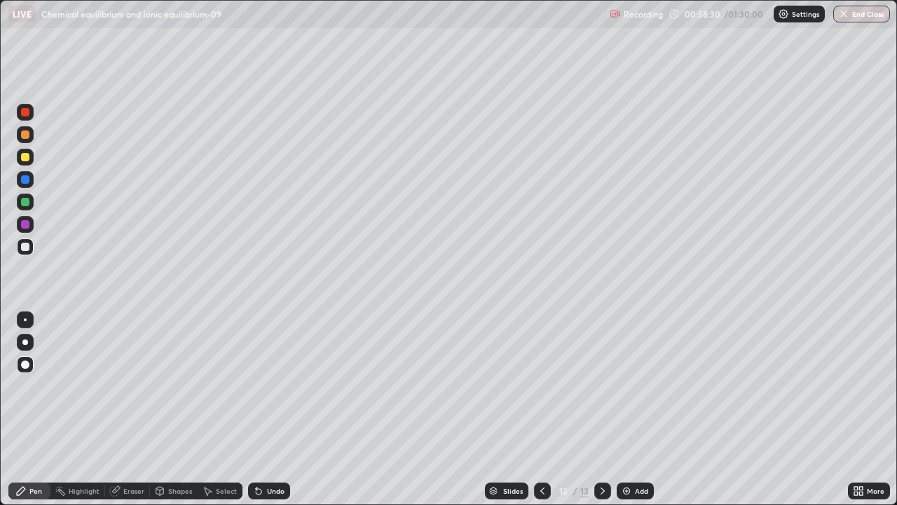
click at [643, 443] on div "Add" at bounding box center [641, 490] width 13 height 7
click at [542, 443] on icon at bounding box center [542, 490] width 11 height 11
click at [544, 443] on div at bounding box center [542, 490] width 17 height 17
click at [606, 443] on div at bounding box center [602, 490] width 17 height 17
click at [601, 443] on icon at bounding box center [602, 490] width 11 height 11
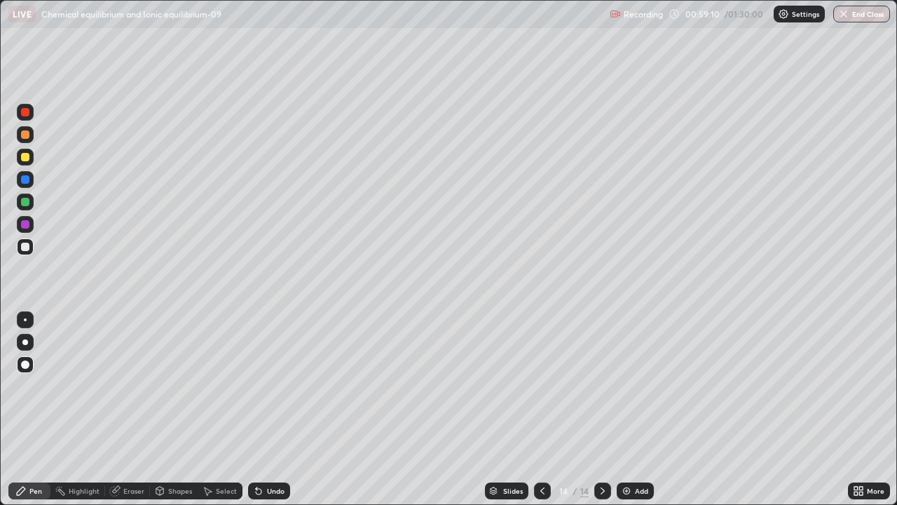
click at [26, 224] on div at bounding box center [25, 224] width 8 height 8
click at [29, 248] on div at bounding box center [25, 246] width 8 height 8
click at [639, 443] on div "Add" at bounding box center [635, 490] width 37 height 17
click at [273, 443] on div "Undo" at bounding box center [276, 490] width 18 height 7
click at [641, 443] on div "Add" at bounding box center [635, 490] width 37 height 17
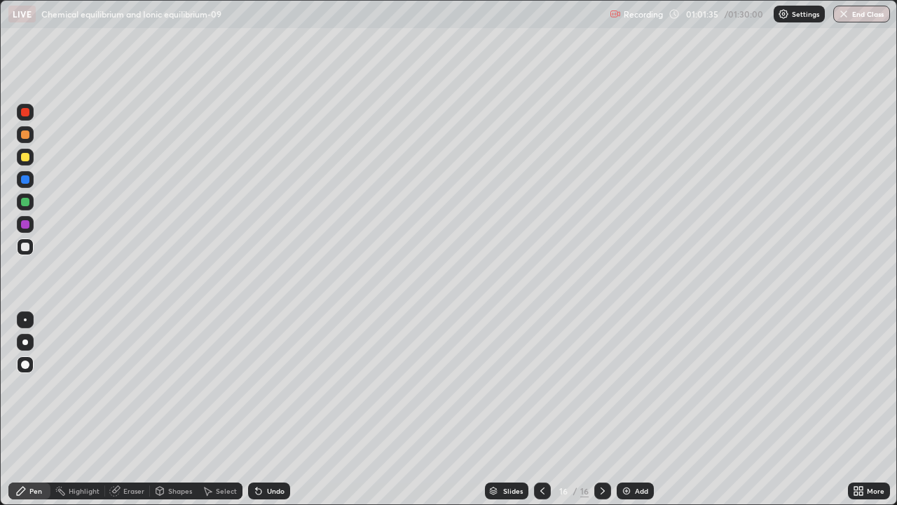
click at [129, 443] on div "Eraser" at bounding box center [133, 490] width 21 height 7
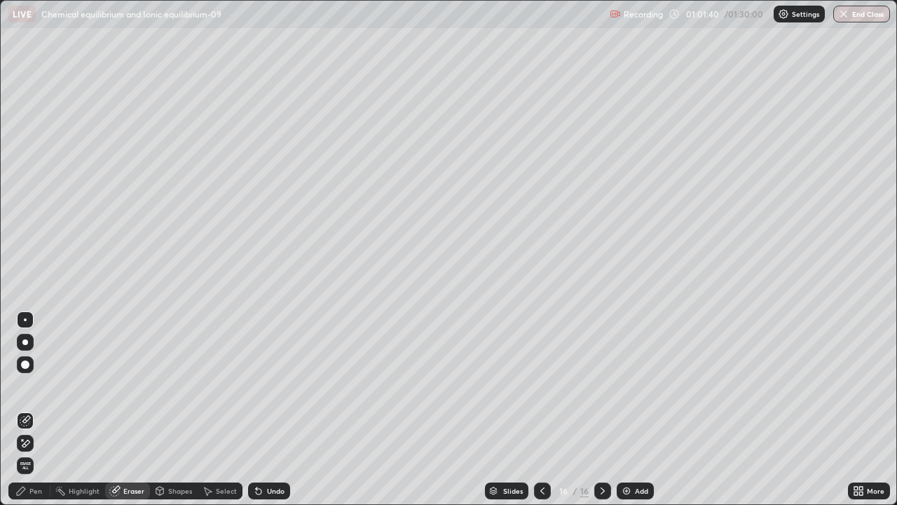
click at [34, 443] on div "Pen" at bounding box center [35, 490] width 13 height 7
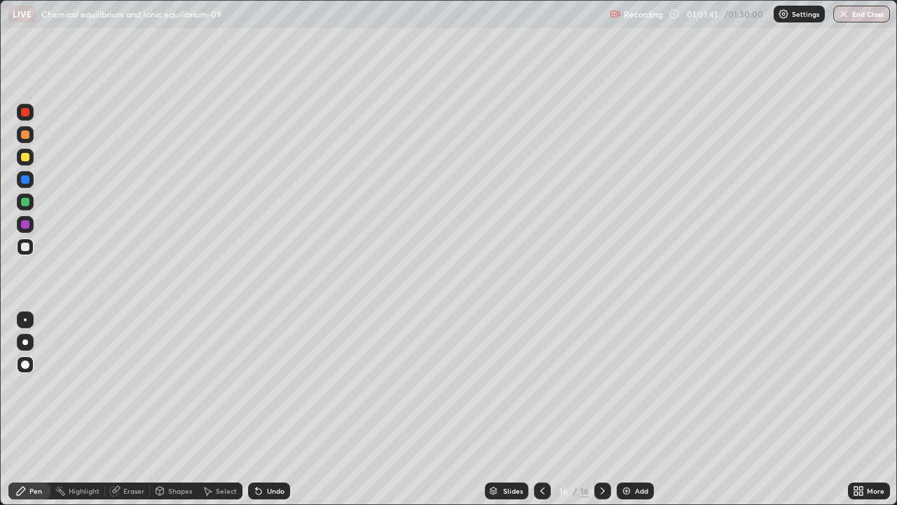
click at [540, 443] on icon at bounding box center [542, 490] width 11 height 11
click at [607, 443] on div at bounding box center [602, 490] width 17 height 17
click at [136, 443] on div "Eraser" at bounding box center [133, 490] width 21 height 7
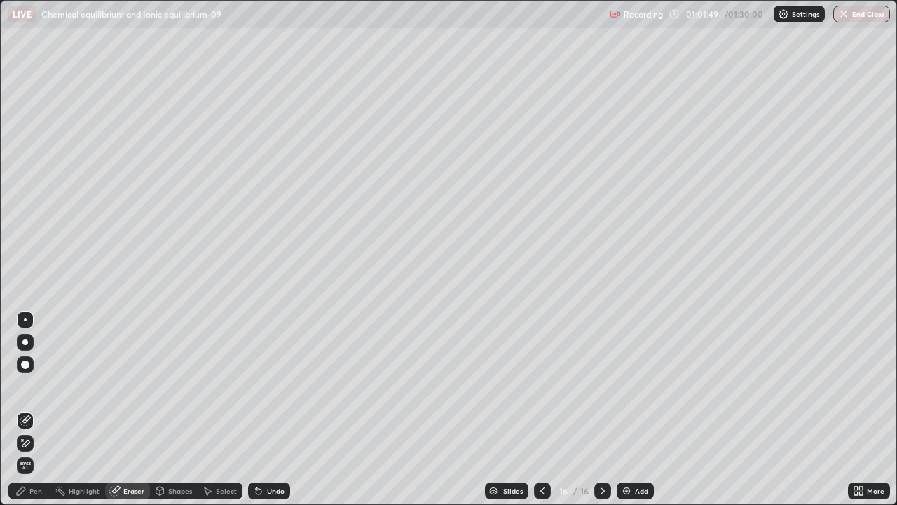
click at [29, 443] on div "Pen" at bounding box center [29, 490] width 42 height 17
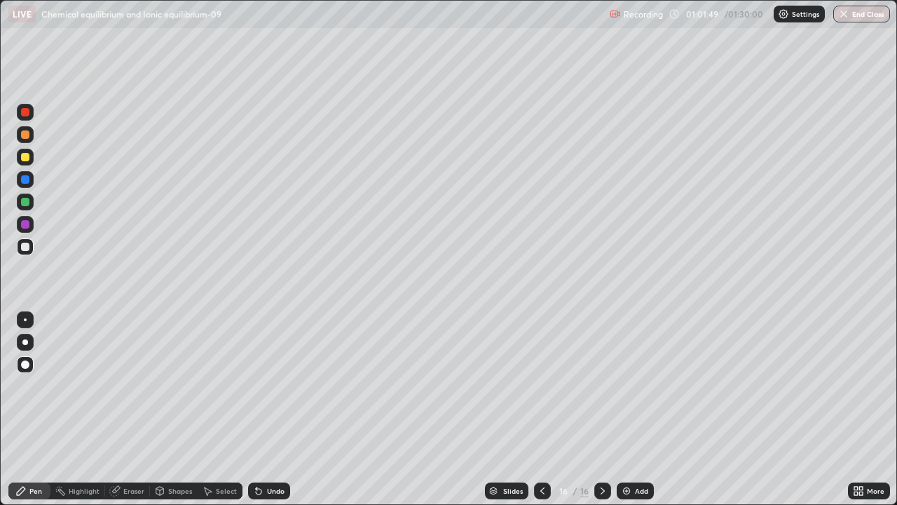
click at [29, 443] on div "Pen" at bounding box center [29, 490] width 42 height 17
click at [542, 443] on icon at bounding box center [542, 490] width 11 height 11
click at [606, 443] on icon at bounding box center [602, 490] width 11 height 11
click at [540, 443] on icon at bounding box center [542, 490] width 11 height 11
click at [541, 443] on icon at bounding box center [542, 490] width 11 height 11
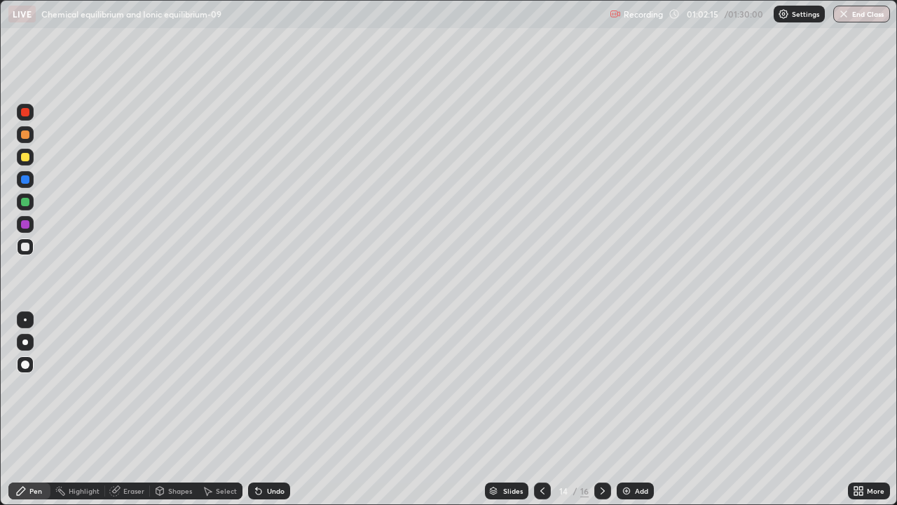
click at [542, 443] on div at bounding box center [542, 490] width 17 height 17
click at [542, 443] on icon at bounding box center [542, 490] width 11 height 11
click at [541, 443] on div at bounding box center [542, 490] width 17 height 17
click at [601, 443] on icon at bounding box center [602, 490] width 11 height 11
click at [603, 443] on icon at bounding box center [602, 490] width 11 height 11
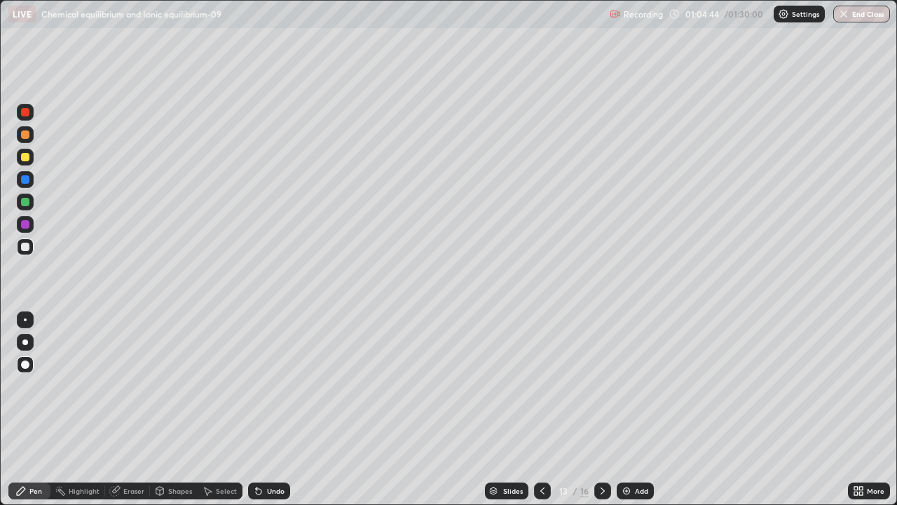
click at [599, 443] on icon at bounding box center [602, 490] width 11 height 11
click at [601, 443] on icon at bounding box center [602, 490] width 11 height 11
click at [603, 443] on icon at bounding box center [602, 490] width 11 height 11
click at [601, 443] on icon at bounding box center [602, 490] width 11 height 11
click at [540, 443] on icon at bounding box center [542, 490] width 11 height 11
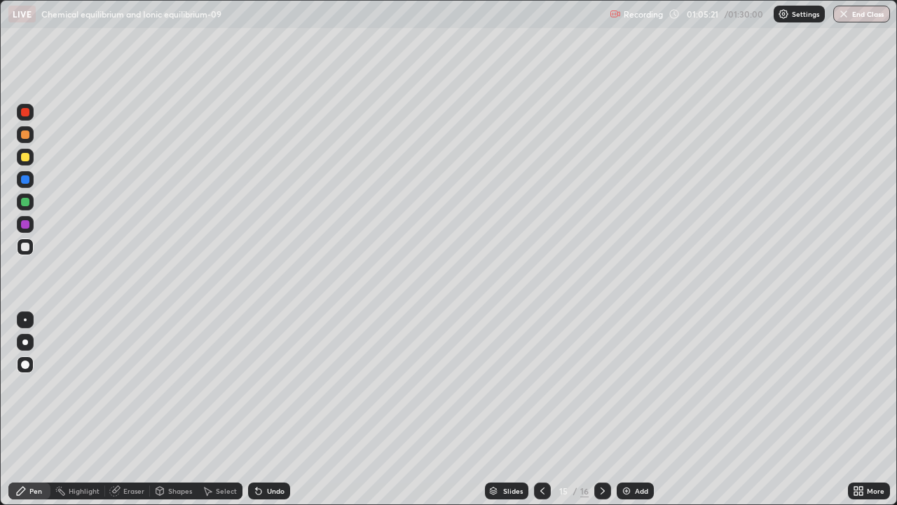
click at [601, 443] on icon at bounding box center [602, 490] width 11 height 11
click at [542, 443] on div at bounding box center [542, 490] width 17 height 17
click at [541, 443] on icon at bounding box center [542, 490] width 11 height 11
click at [542, 443] on icon at bounding box center [542, 490] width 4 height 7
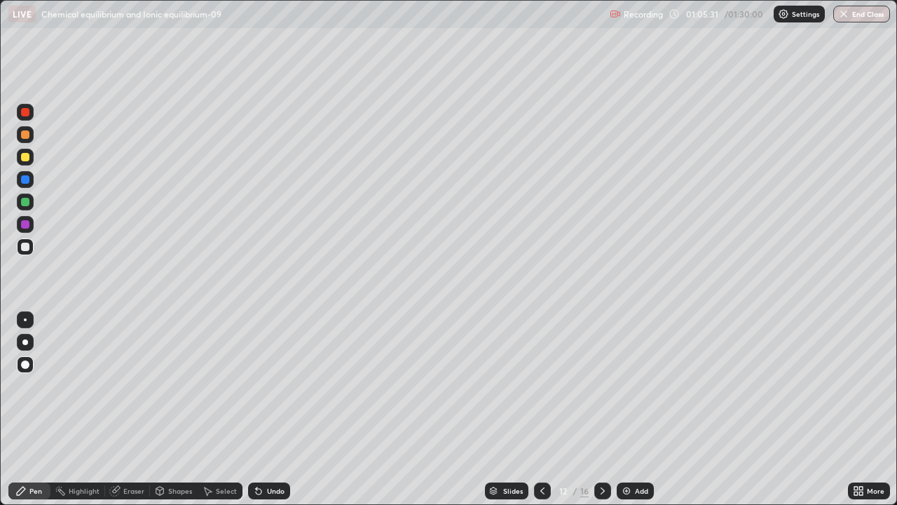
click at [540, 443] on icon at bounding box center [542, 490] width 11 height 11
click at [599, 443] on icon at bounding box center [602, 490] width 11 height 11
click at [540, 443] on icon at bounding box center [542, 490] width 11 height 11
click at [598, 443] on icon at bounding box center [602, 490] width 11 height 11
click at [853, 13] on button "End Class" at bounding box center [861, 14] width 57 height 17
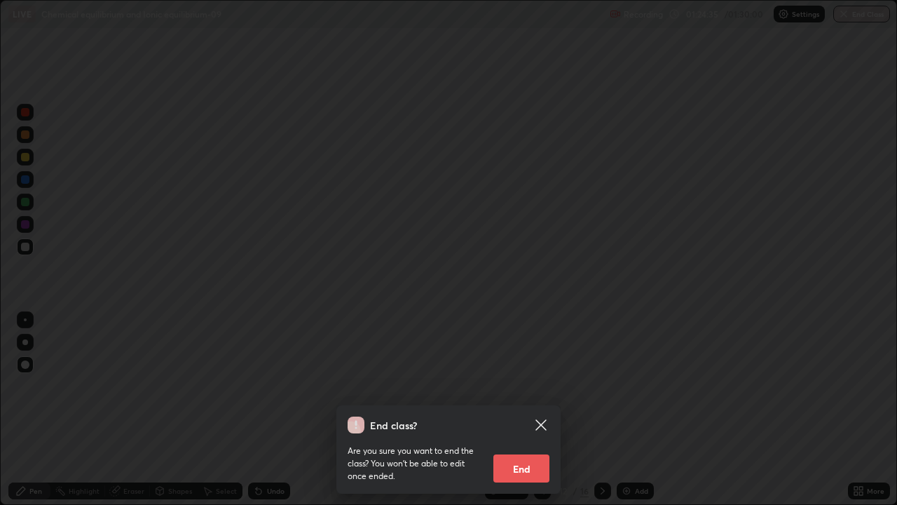
click at [526, 443] on button "End" at bounding box center [521, 468] width 56 height 28
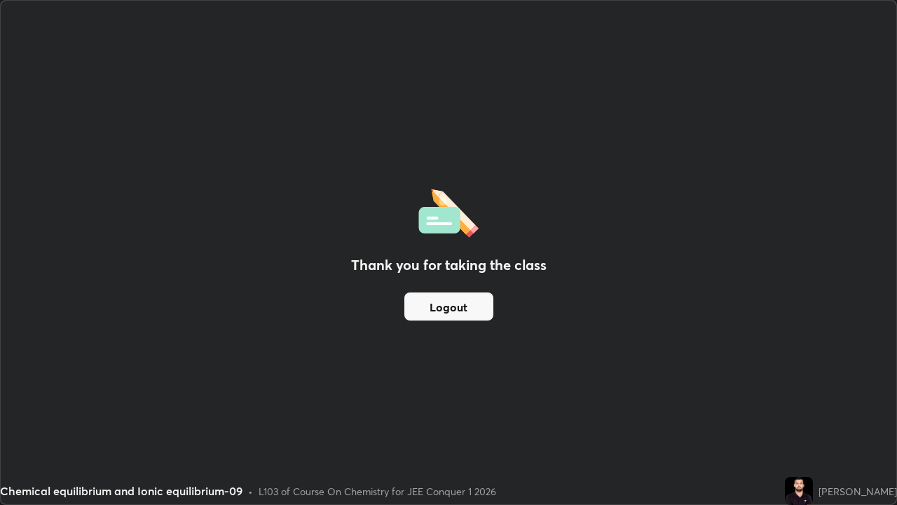
click at [474, 306] on button "Logout" at bounding box center [448, 306] width 89 height 28
